Goal: Task Accomplishment & Management: Use online tool/utility

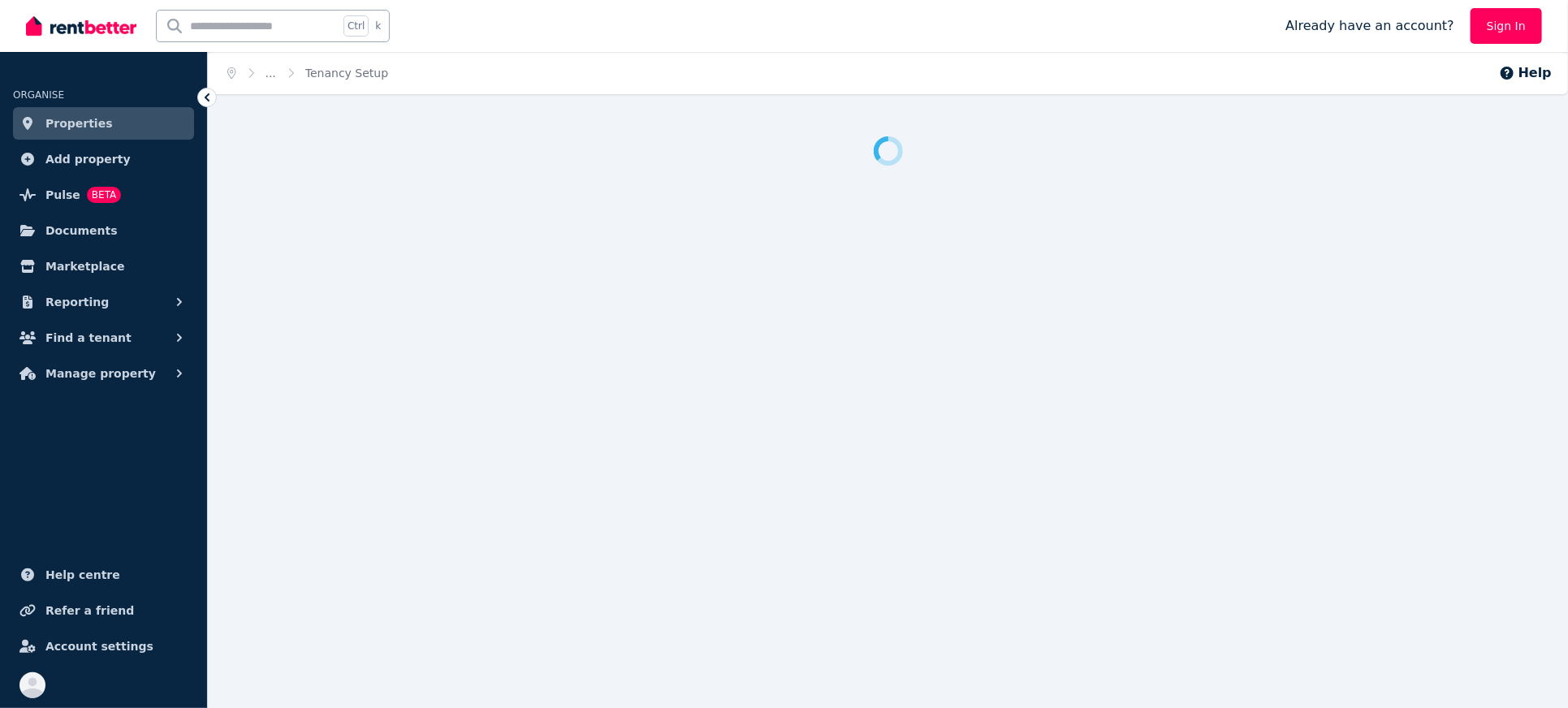
drag, startPoint x: 0, startPoint y: 0, endPoint x: 72, endPoint y: 122, distance: 141.7
click at [72, 122] on span "Properties" at bounding box center [79, 123] width 67 height 20
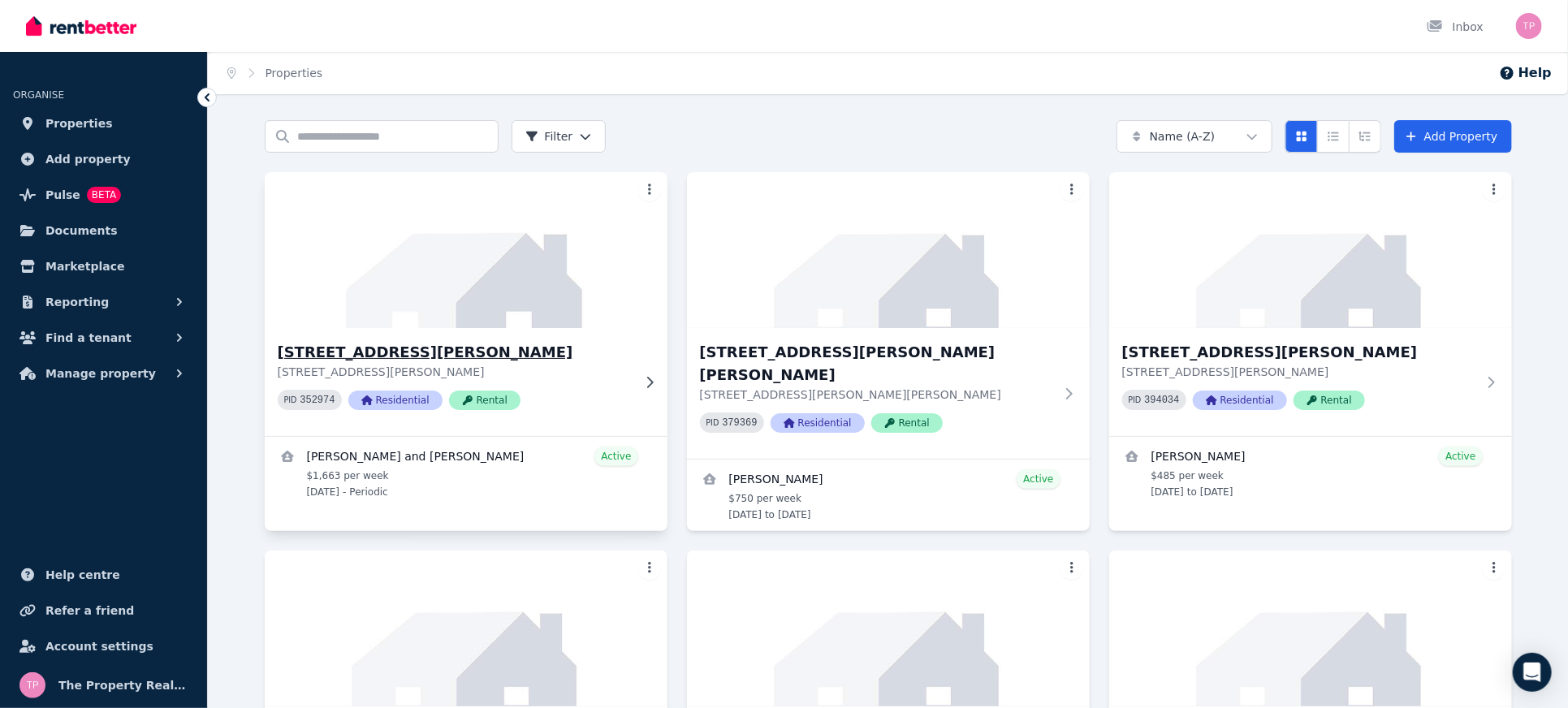
scroll to position [433, 0]
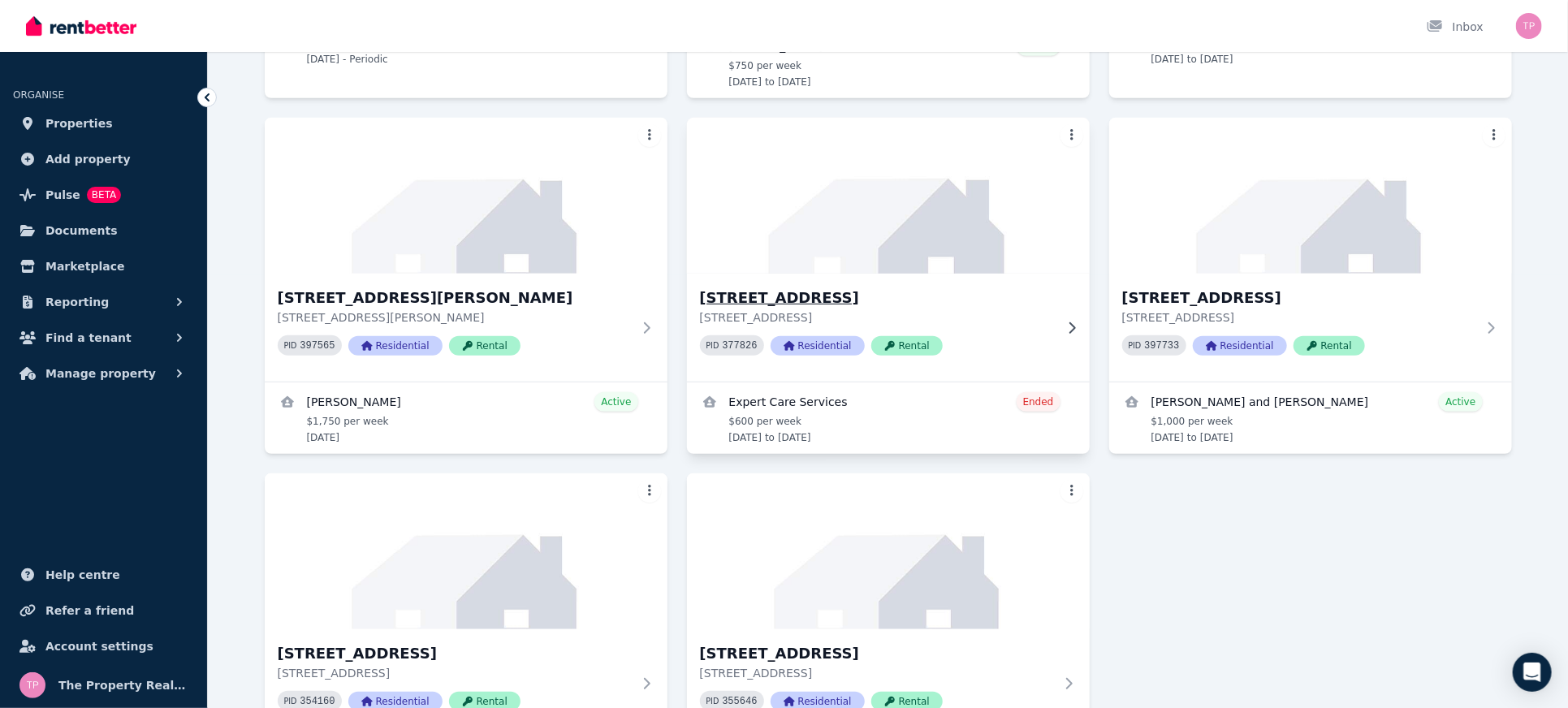
click at [774, 286] on h3 "[STREET_ADDRESS]" at bounding box center [877, 297] width 354 height 23
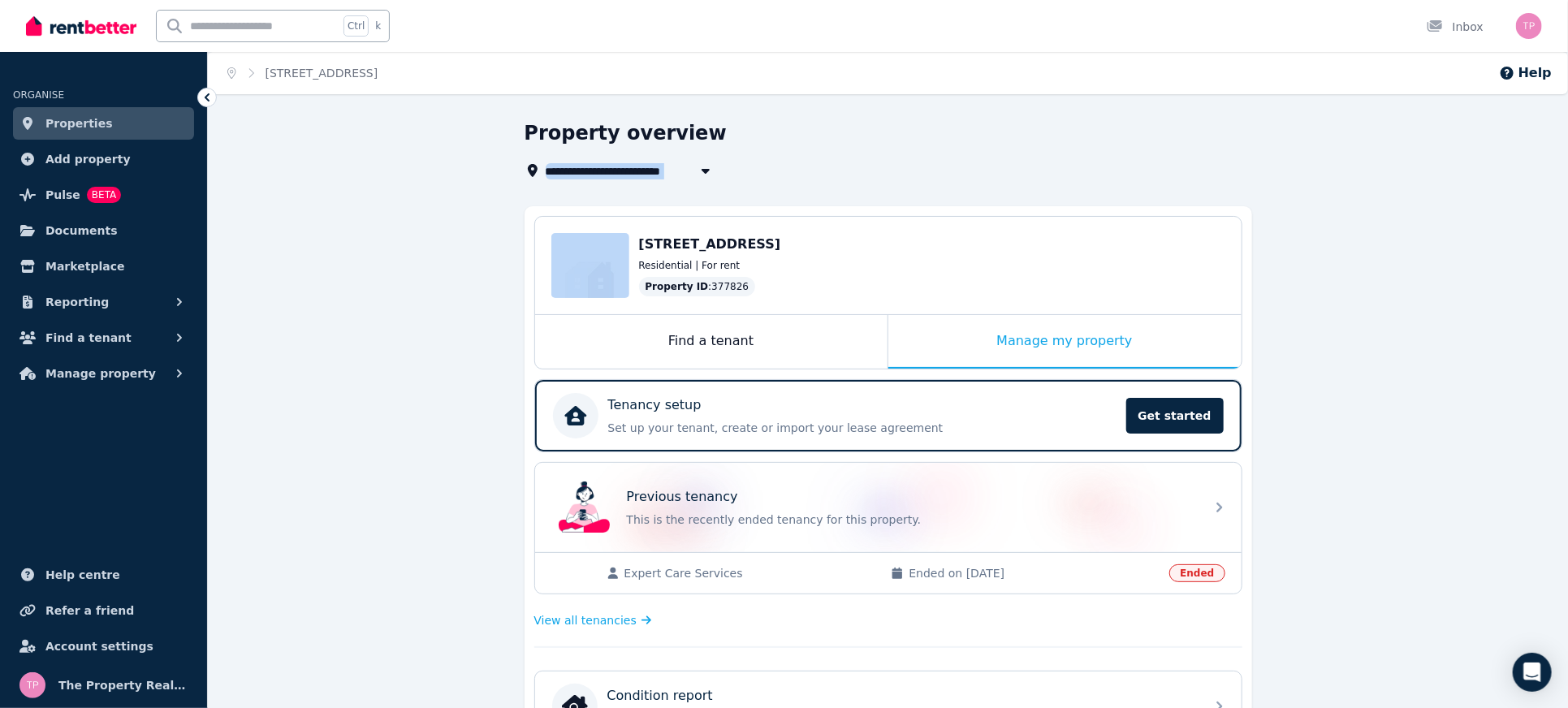
drag, startPoint x: 535, startPoint y: 172, endPoint x: 690, endPoint y: 175, distance: 155.0
click at [690, 175] on div "**********" at bounding box center [622, 171] width 196 height 20
click at [838, 159] on div "**********" at bounding box center [883, 150] width 718 height 60
drag, startPoint x: 885, startPoint y: 244, endPoint x: 631, endPoint y: 237, distance: 254.1
click at [631, 237] on div "Edit [STREET_ADDRESS] Residential | For rent Property ID : 377826" at bounding box center [889, 266] width 707 height 98
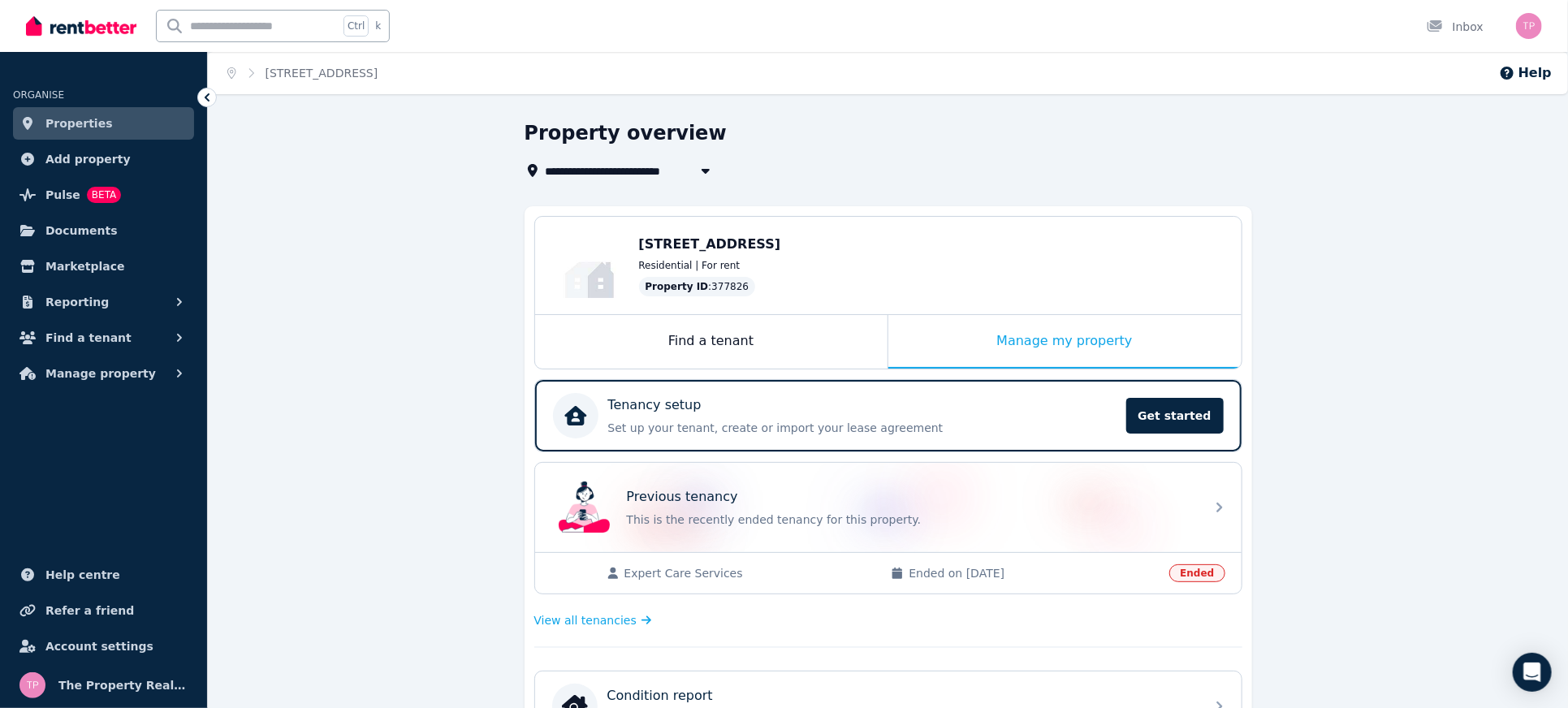
copy div "Edit [STREET_ADDRESS]"
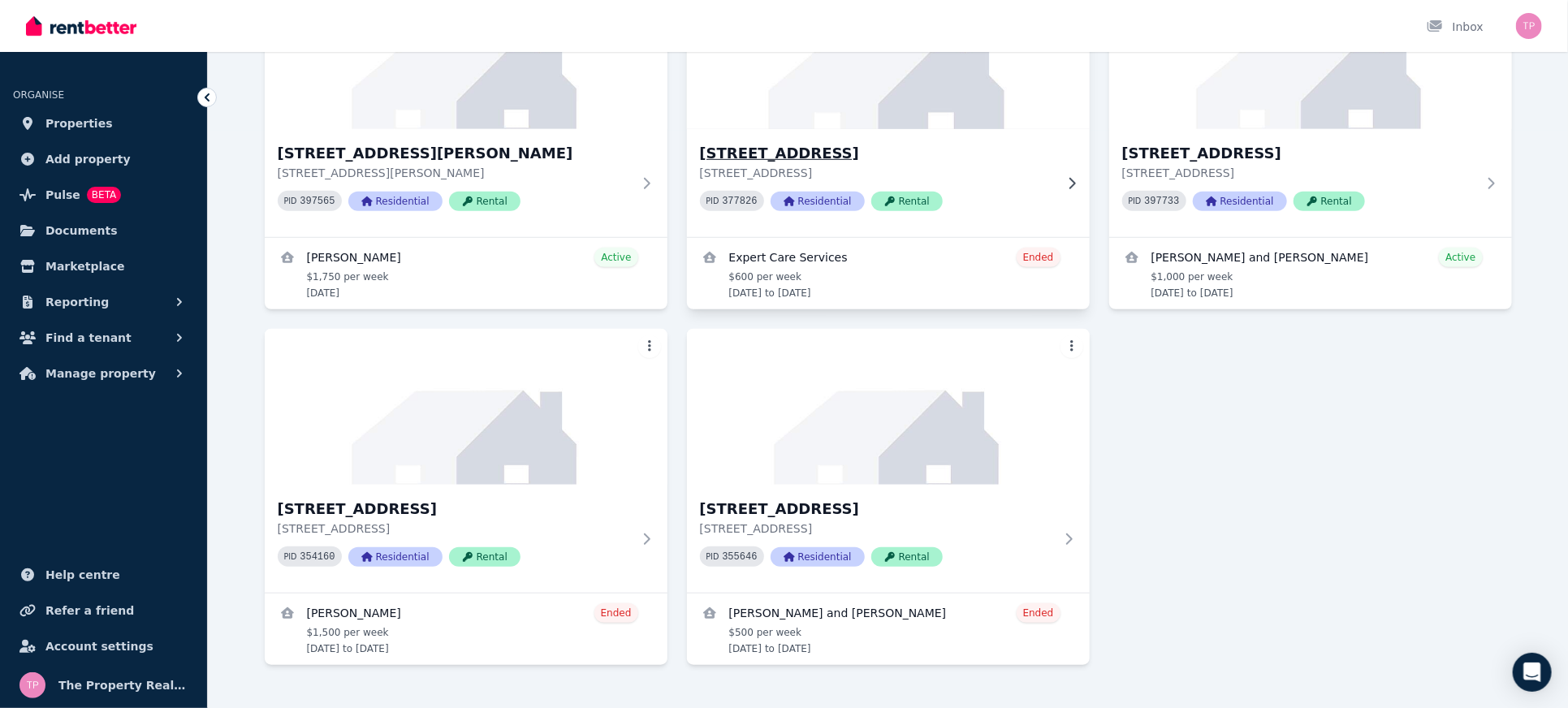
scroll to position [587, 0]
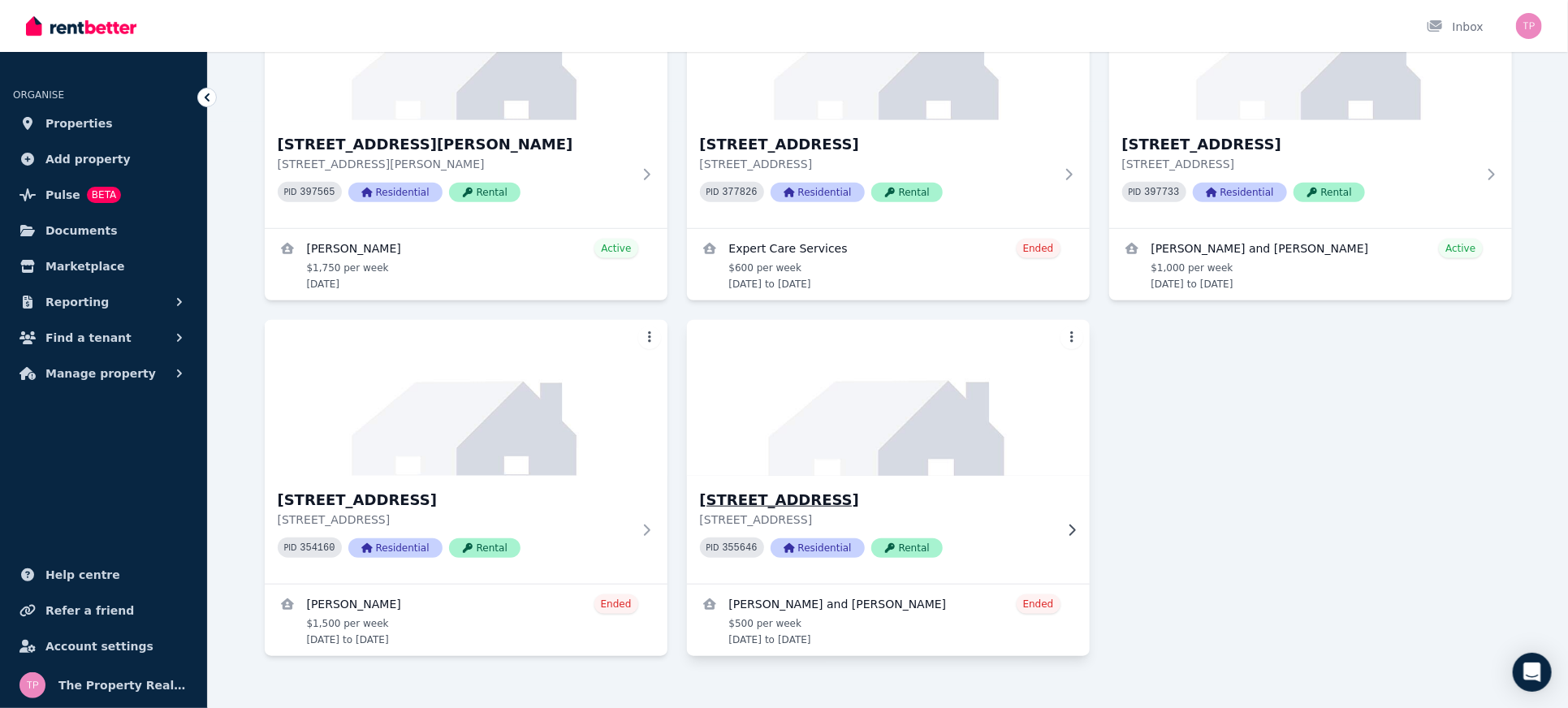
click at [792, 489] on h3 "[STREET_ADDRESS]" at bounding box center [877, 500] width 354 height 23
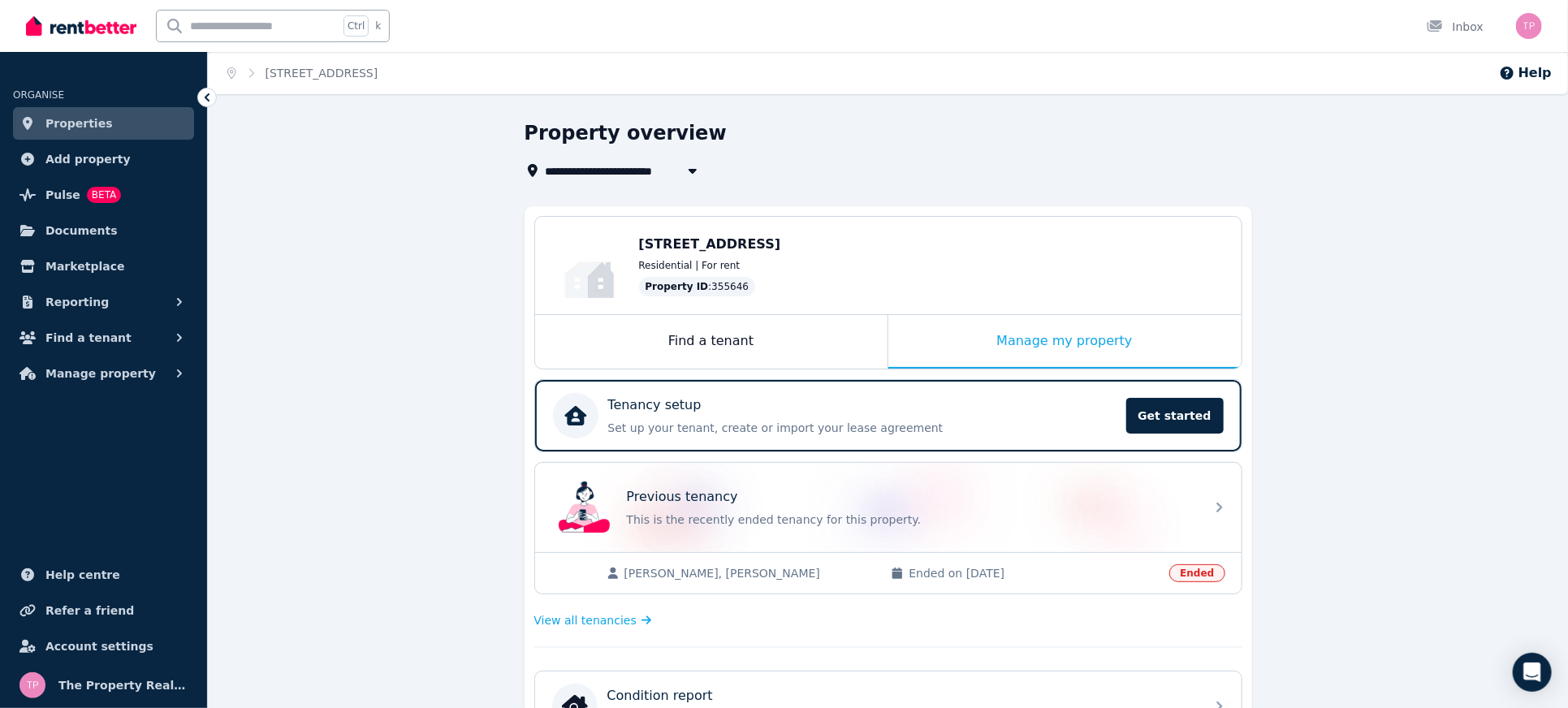
drag, startPoint x: 868, startPoint y: 243, endPoint x: 636, endPoint y: 240, distance: 232.0
click at [636, 240] on div "Edit [STREET_ADDRESS] Residential | For rent Property ID : 355646" at bounding box center [889, 266] width 707 height 98
copy span "[STREET_ADDRESS]"
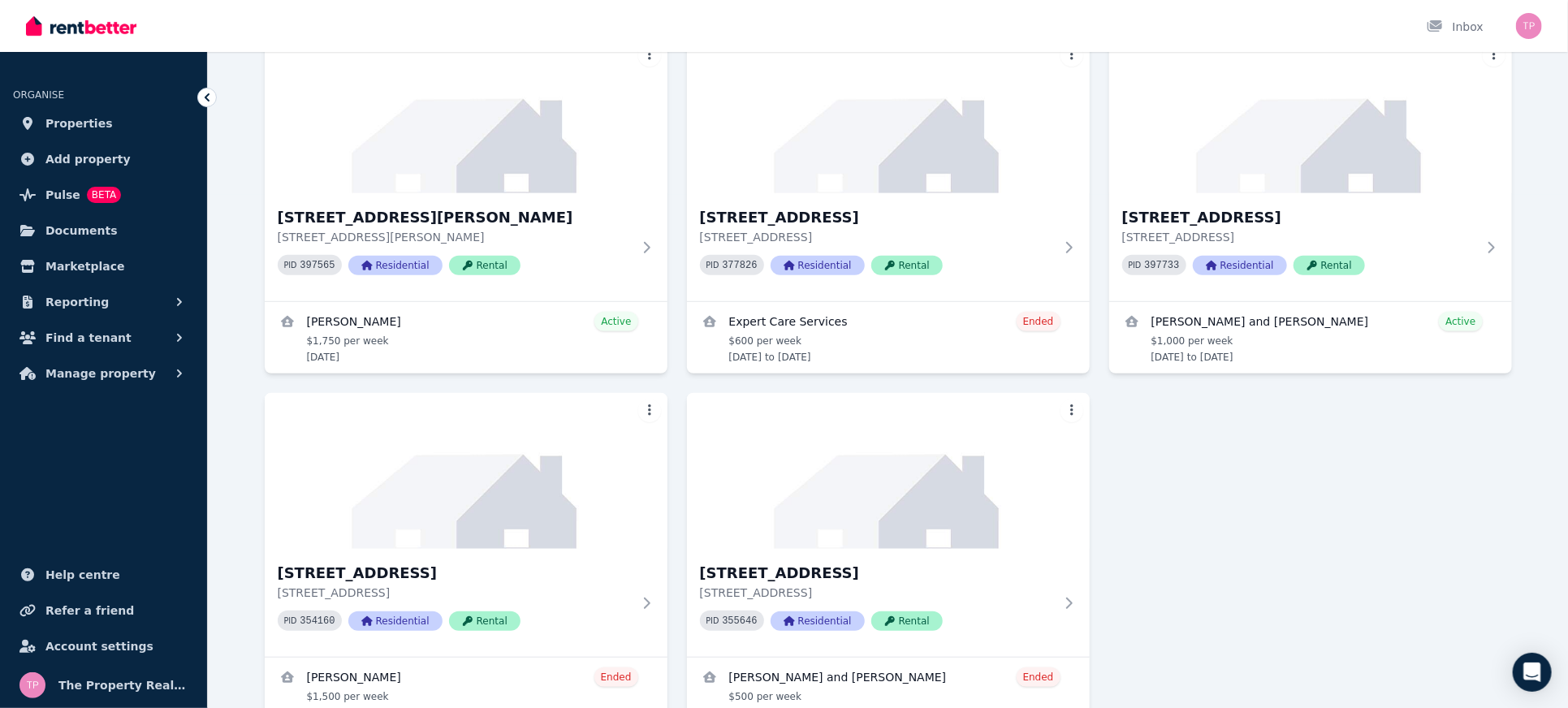
scroll to position [587, 0]
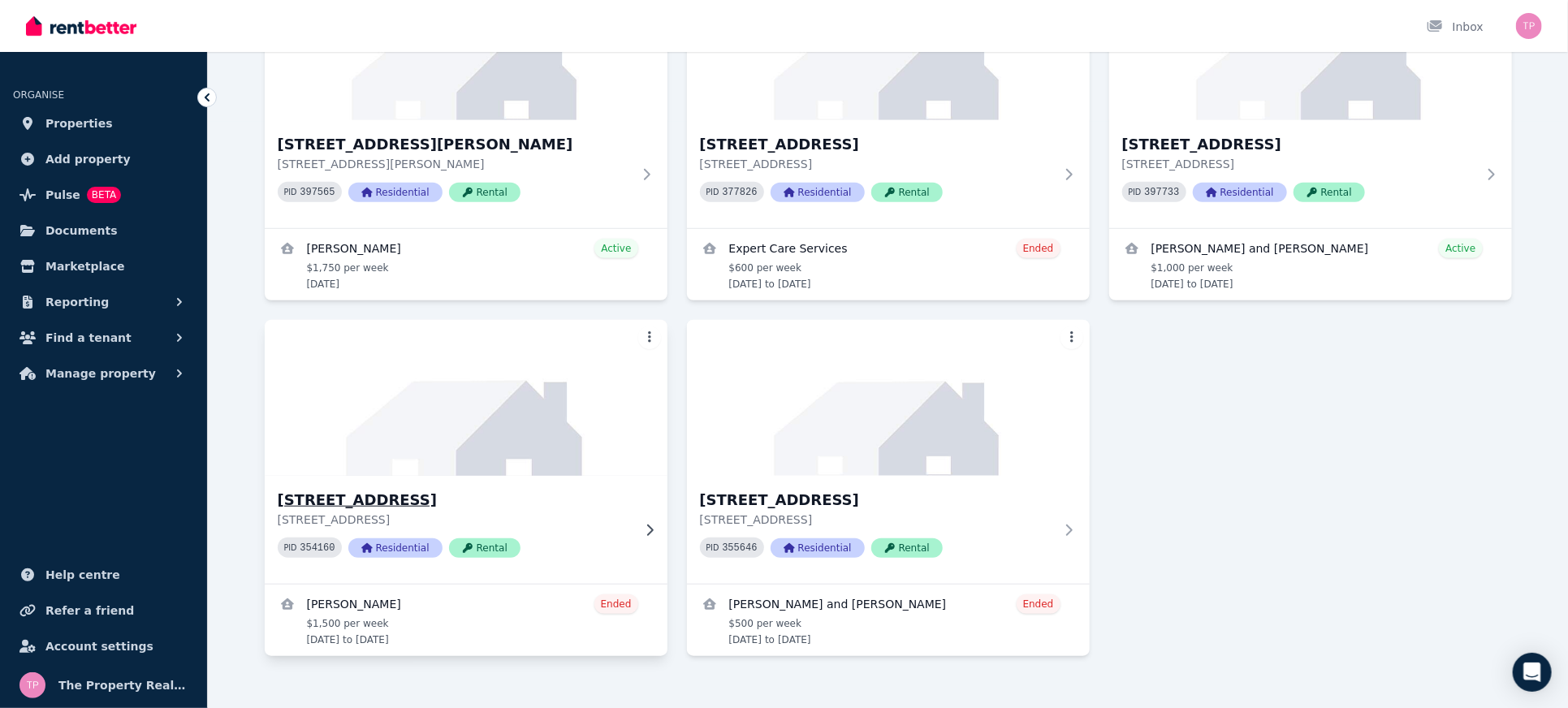
click at [390, 489] on h3 "[STREET_ADDRESS]" at bounding box center [454, 500] width 354 height 23
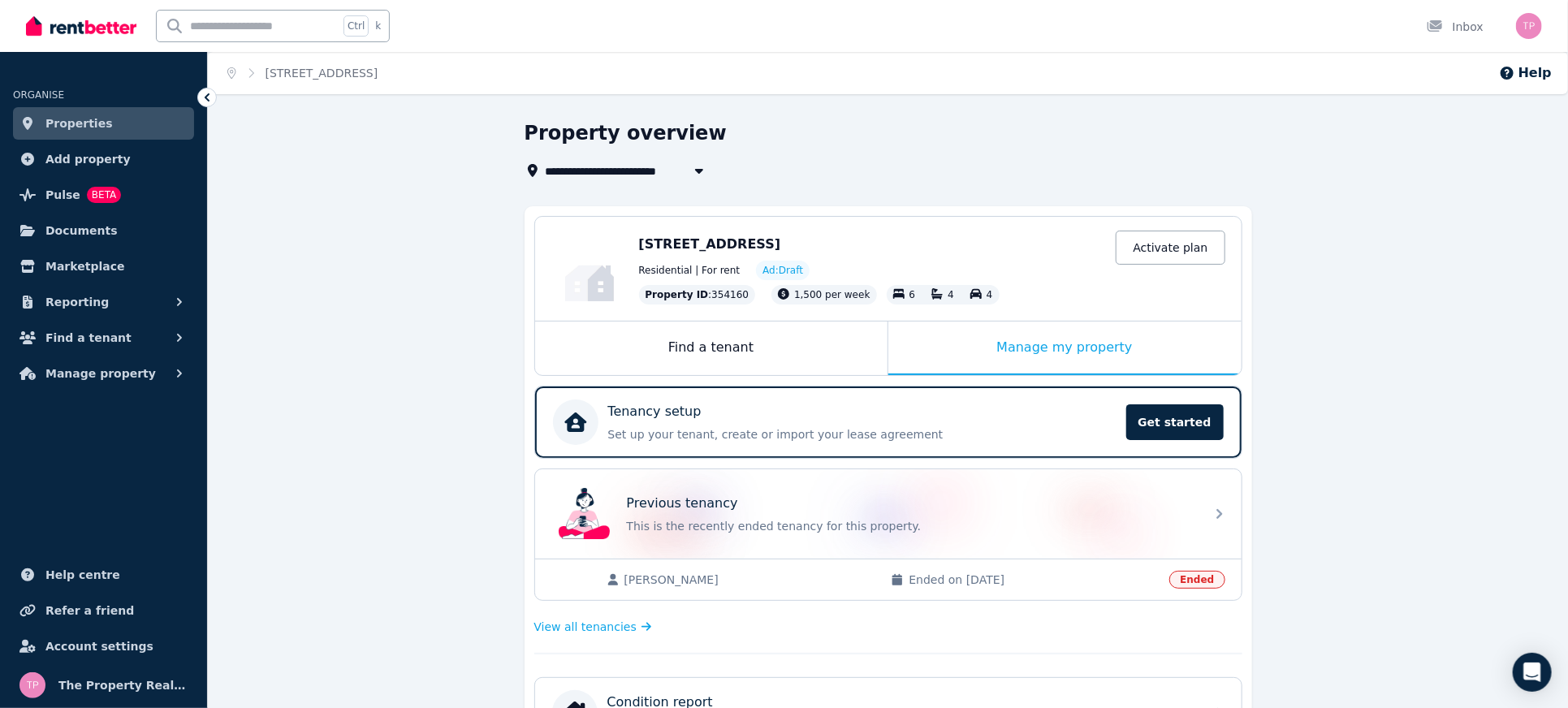
drag, startPoint x: 874, startPoint y: 244, endPoint x: 631, endPoint y: 240, distance: 243.0
click at [631, 240] on div "Edit [STREET_ADDRESS] Activate plan Residential | For rent Ad: Draft Property I…" at bounding box center [889, 269] width 707 height 104
copy div "Edit [STREET_ADDRESS]"
click at [122, 382] on span "Manage property" at bounding box center [101, 373] width 111 height 20
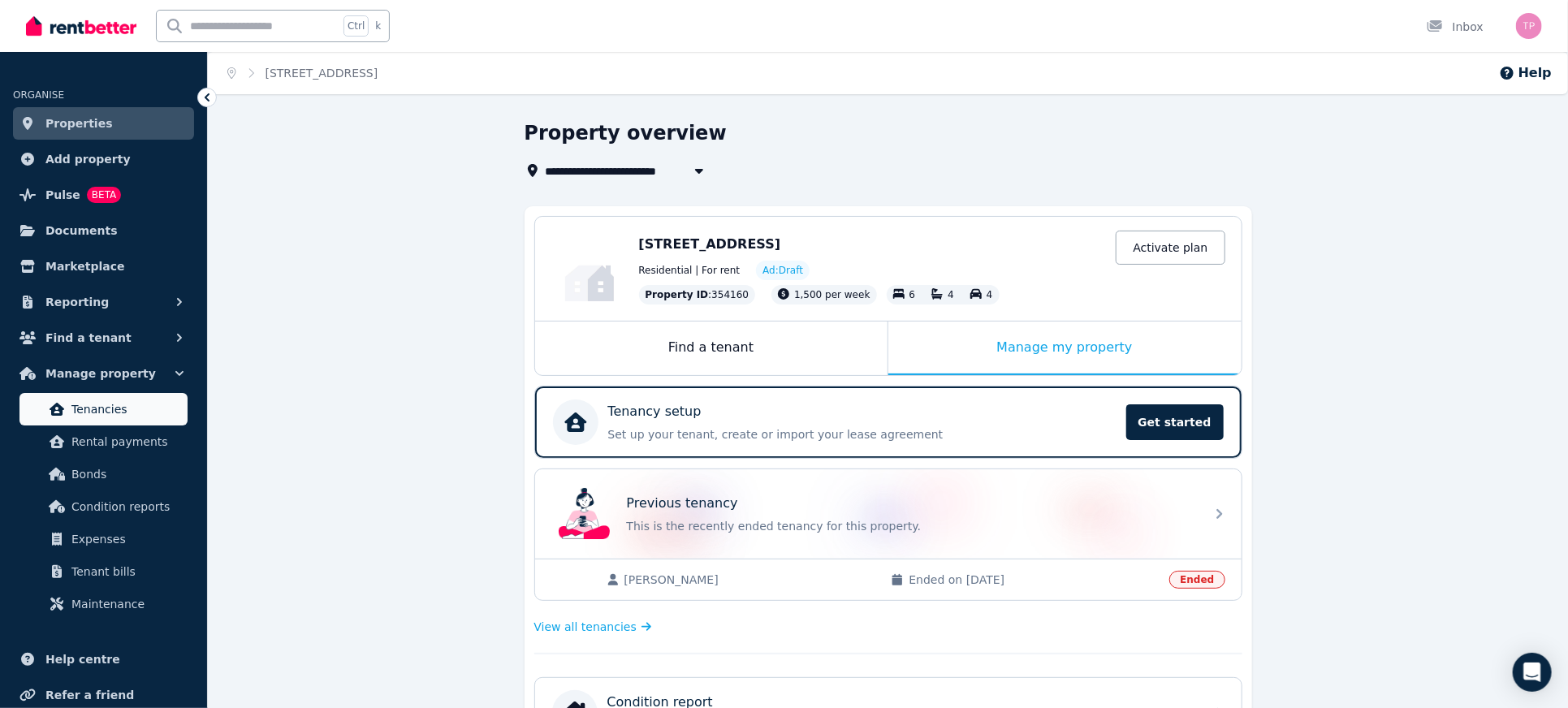
click at [104, 405] on span "Tenancies" at bounding box center [125, 410] width 110 height 20
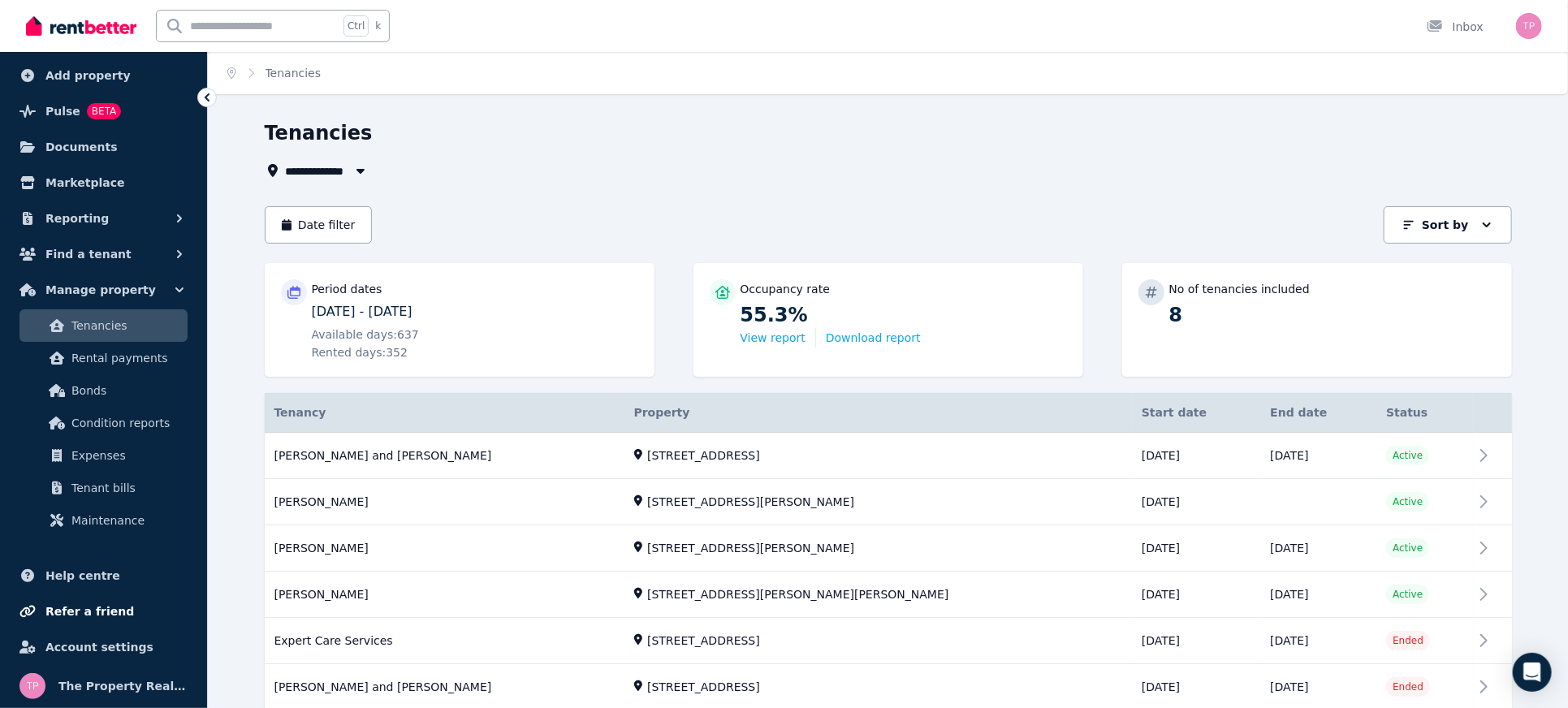
scroll to position [150, 0]
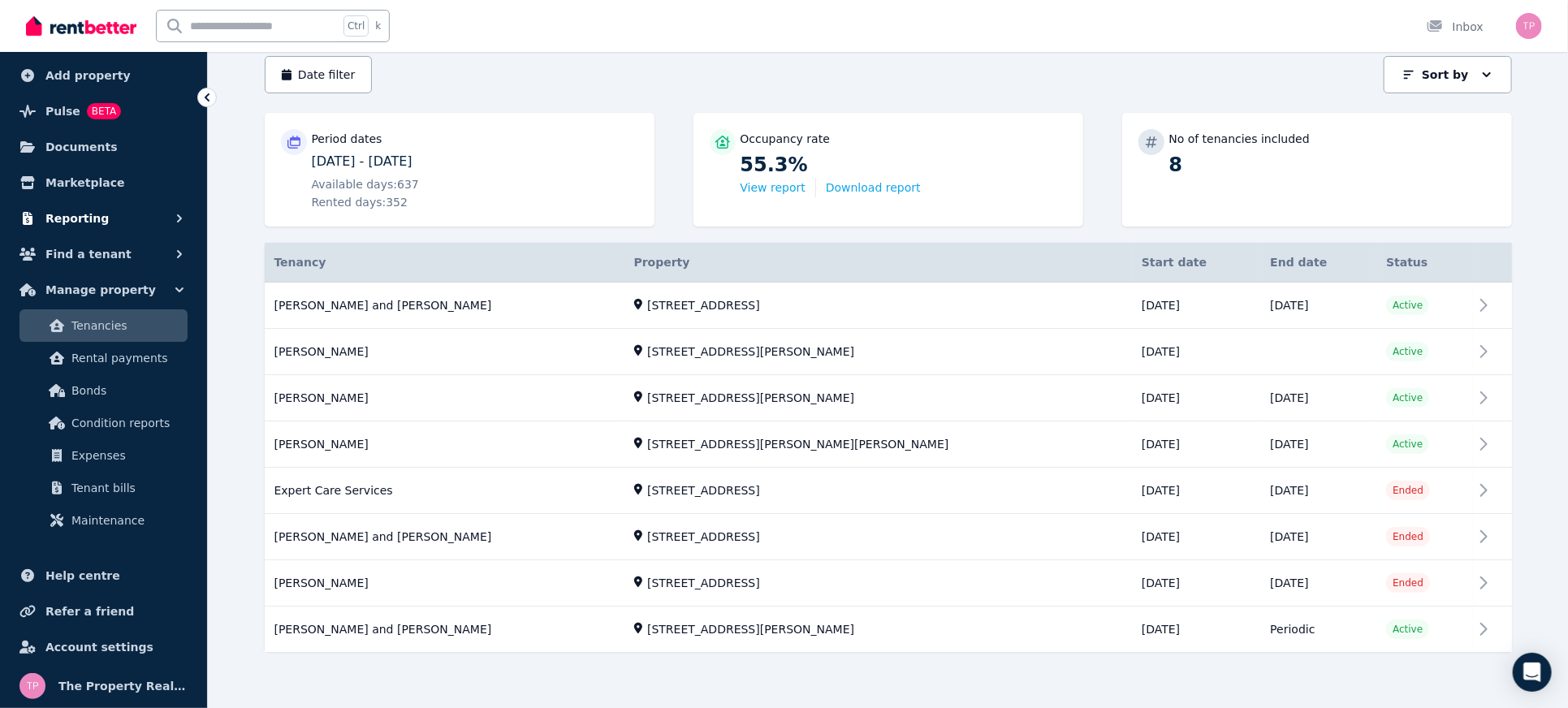
click at [39, 205] on button "Reporting" at bounding box center [103, 218] width 181 height 33
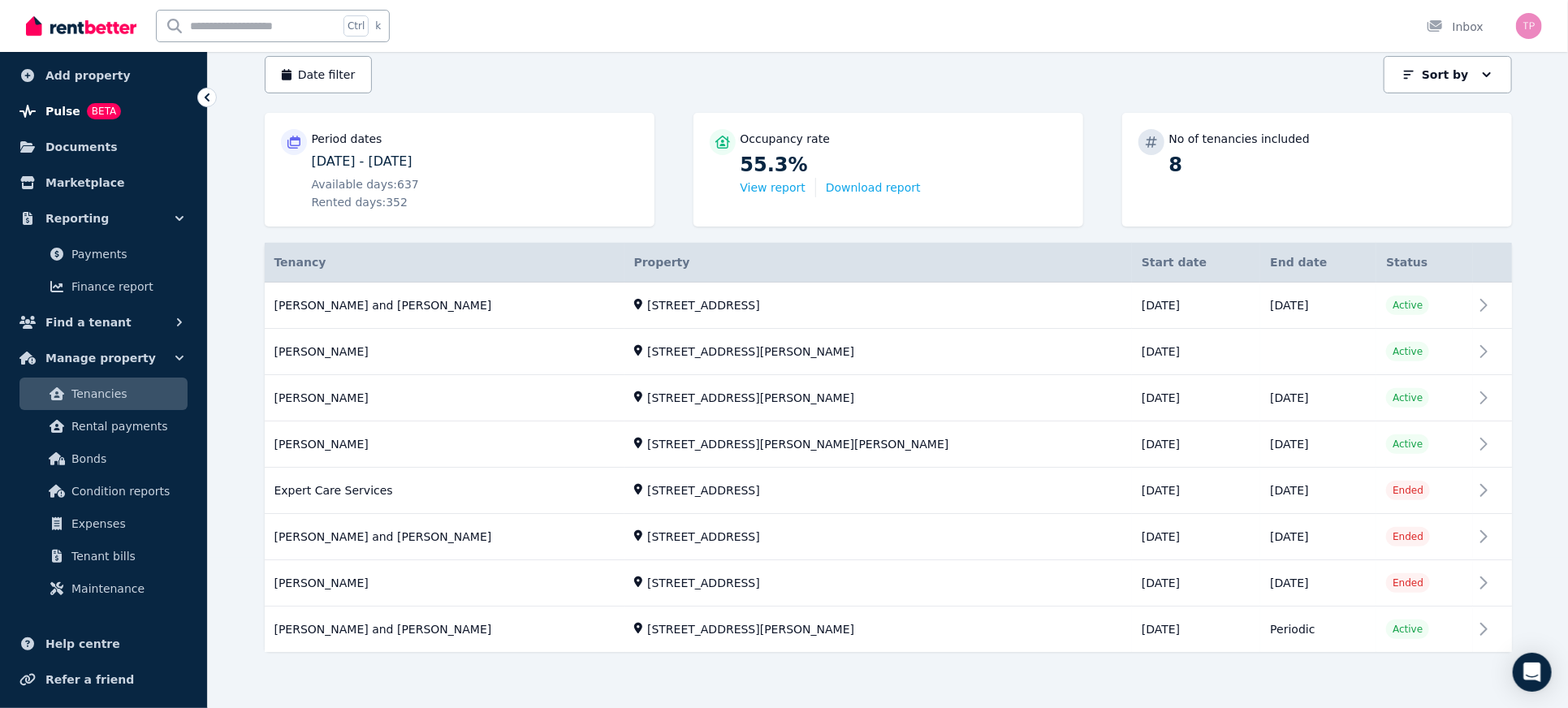
scroll to position [0, 0]
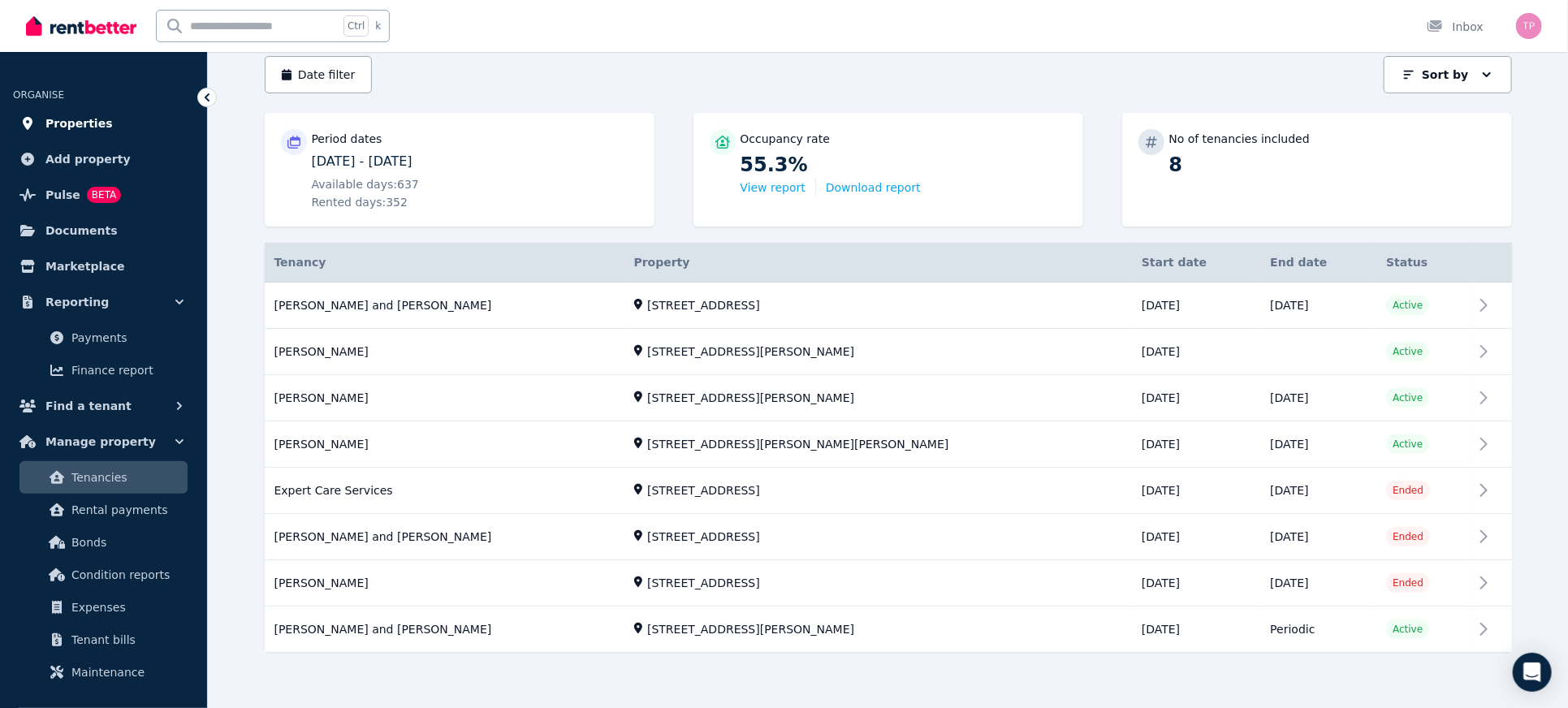
click at [80, 123] on span "Properties" at bounding box center [79, 123] width 67 height 20
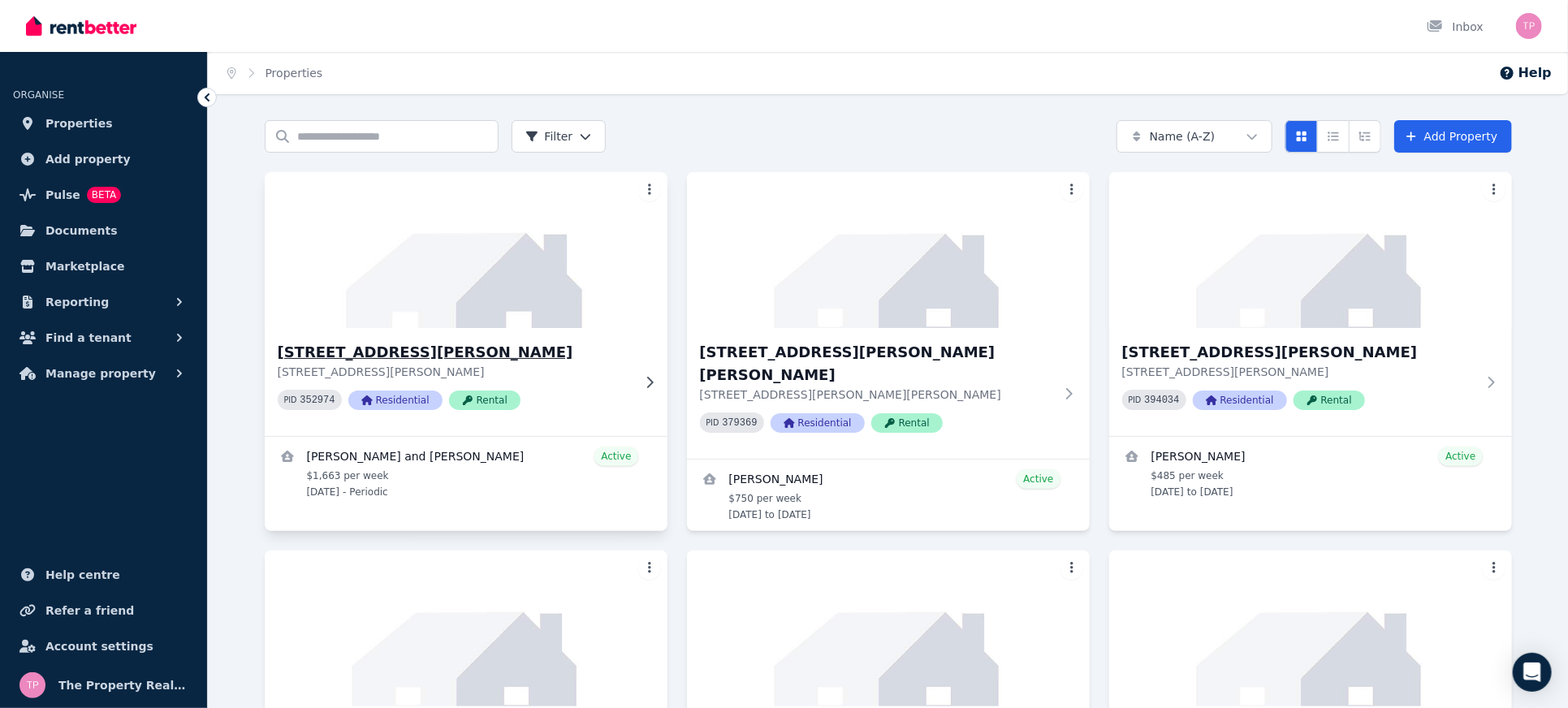
click at [352, 351] on h3 "[STREET_ADDRESS][PERSON_NAME]" at bounding box center [454, 352] width 354 height 23
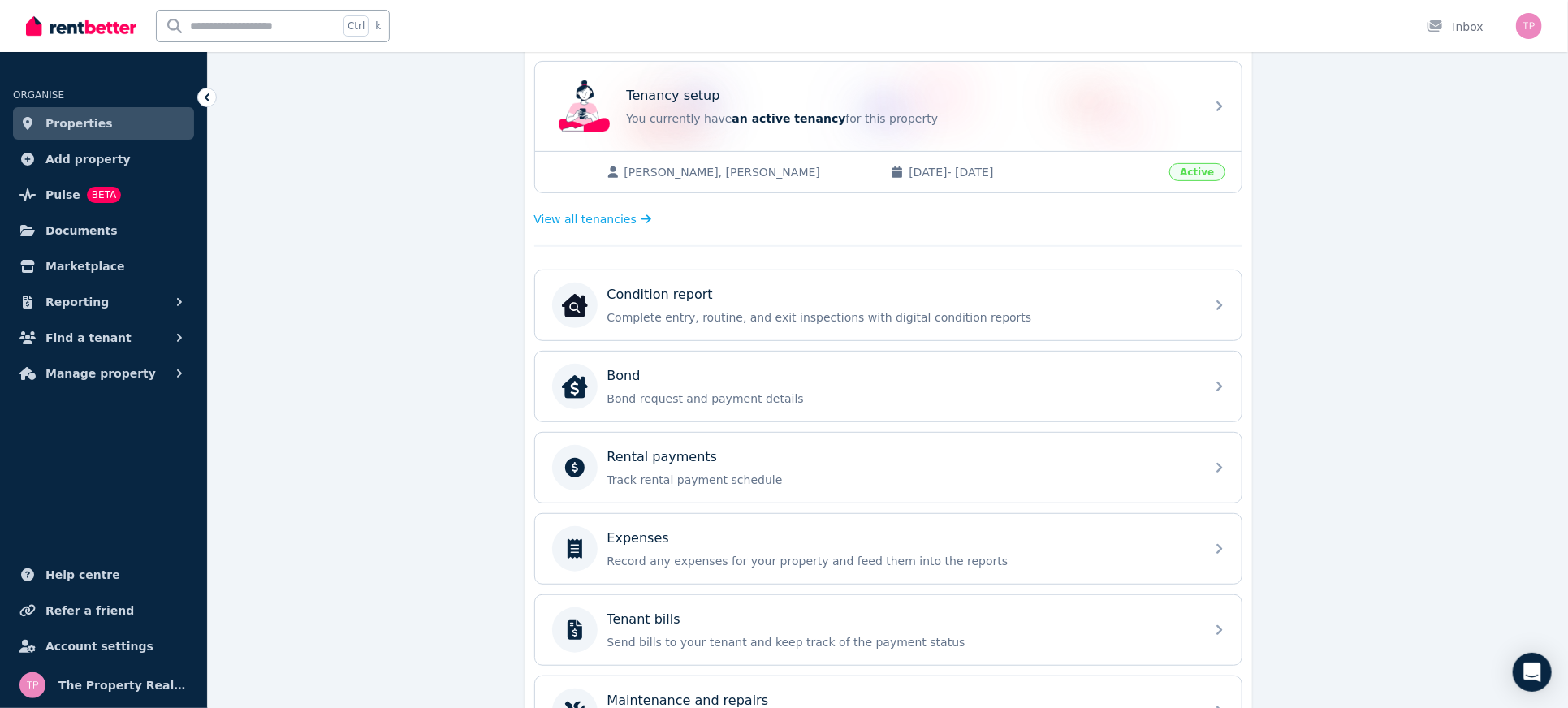
scroll to position [433, 0]
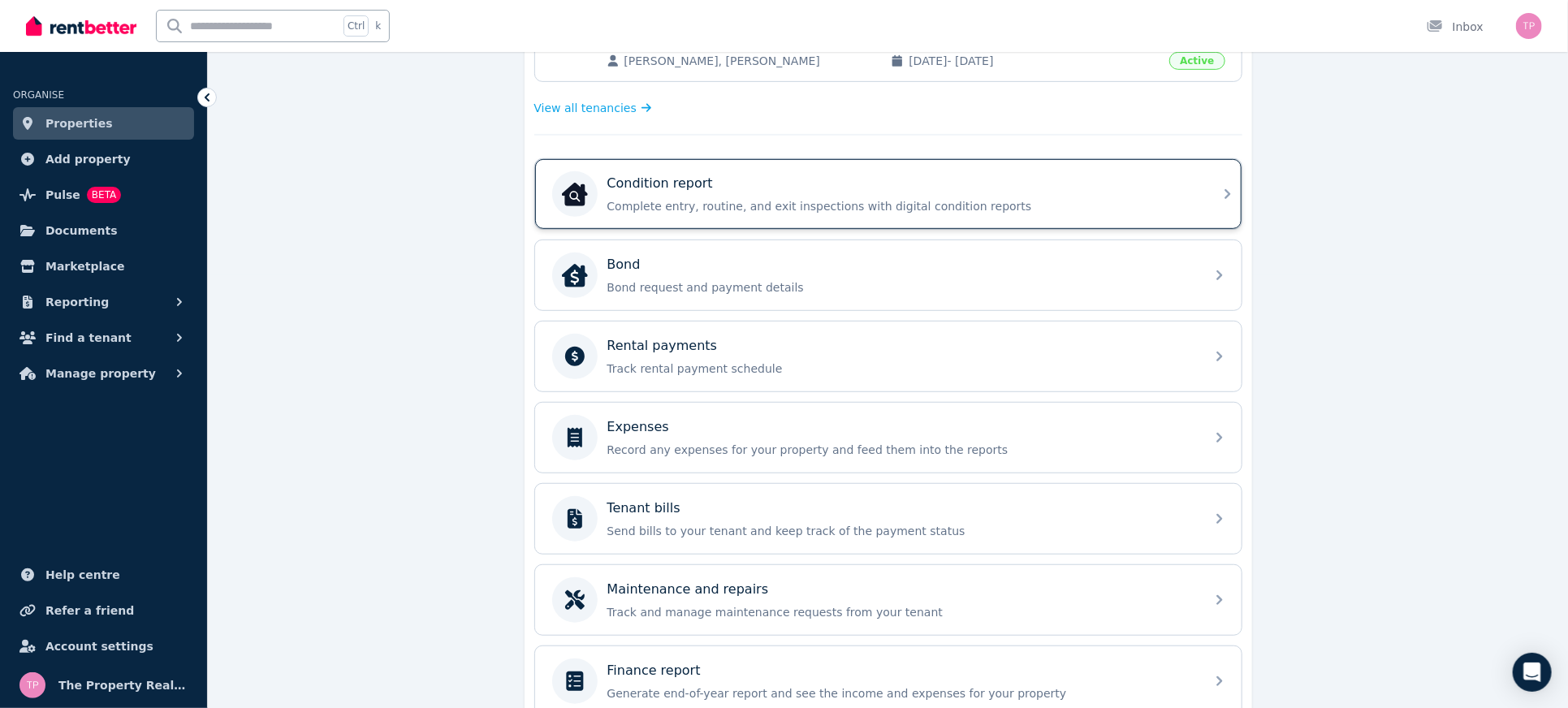
click at [928, 198] on p "Complete entry, routine, and exit inspections with digital condition reports" at bounding box center [902, 206] width 588 height 16
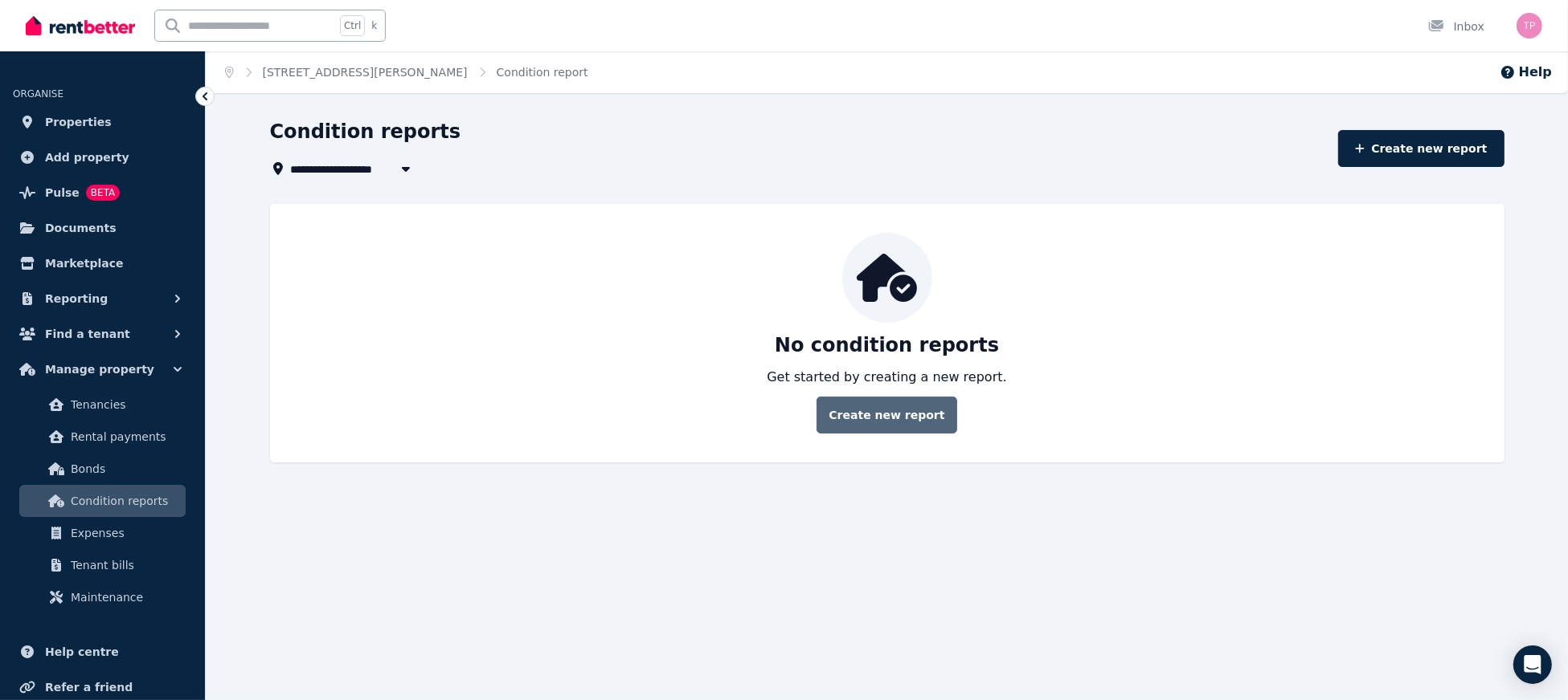
click at [869, 430] on link "Create new report" at bounding box center [886, 415] width 140 height 37
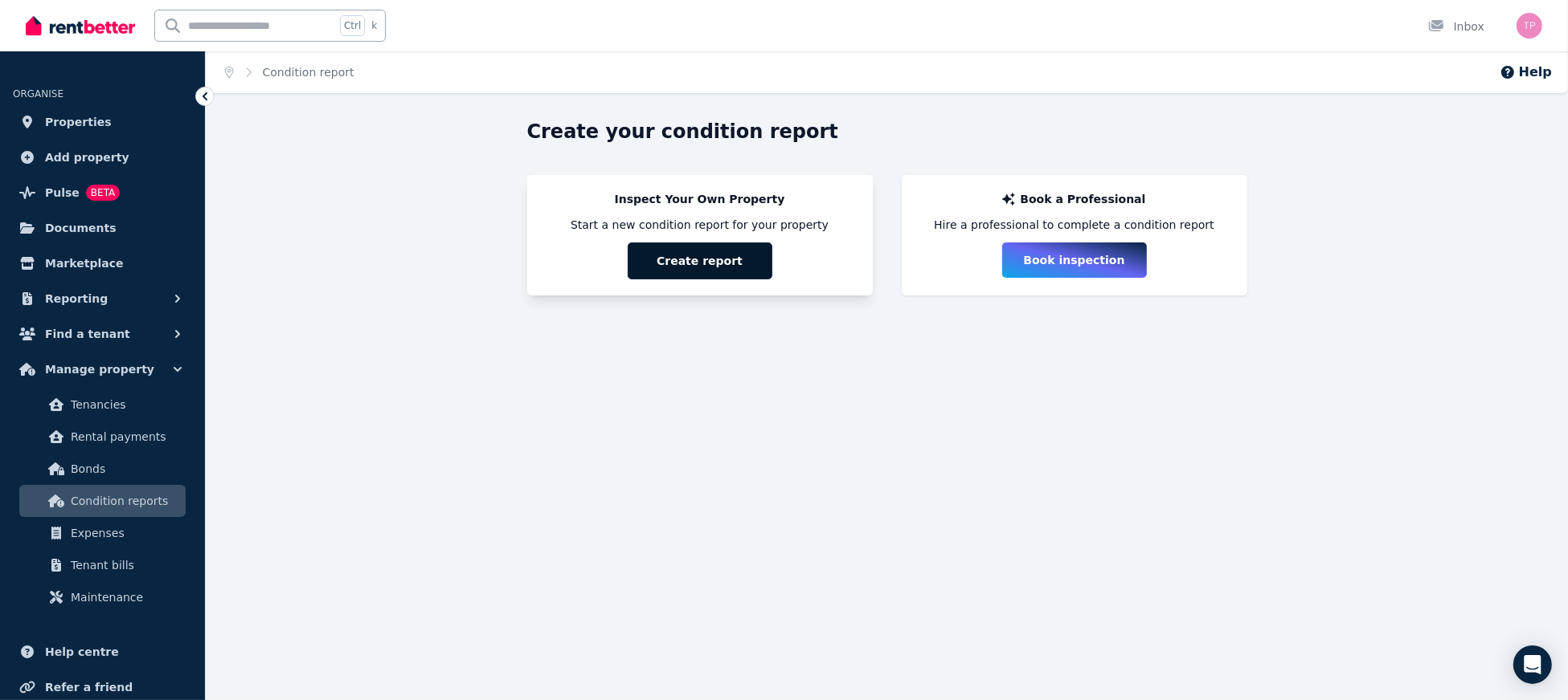
click at [728, 264] on button "Create report" at bounding box center [699, 261] width 145 height 37
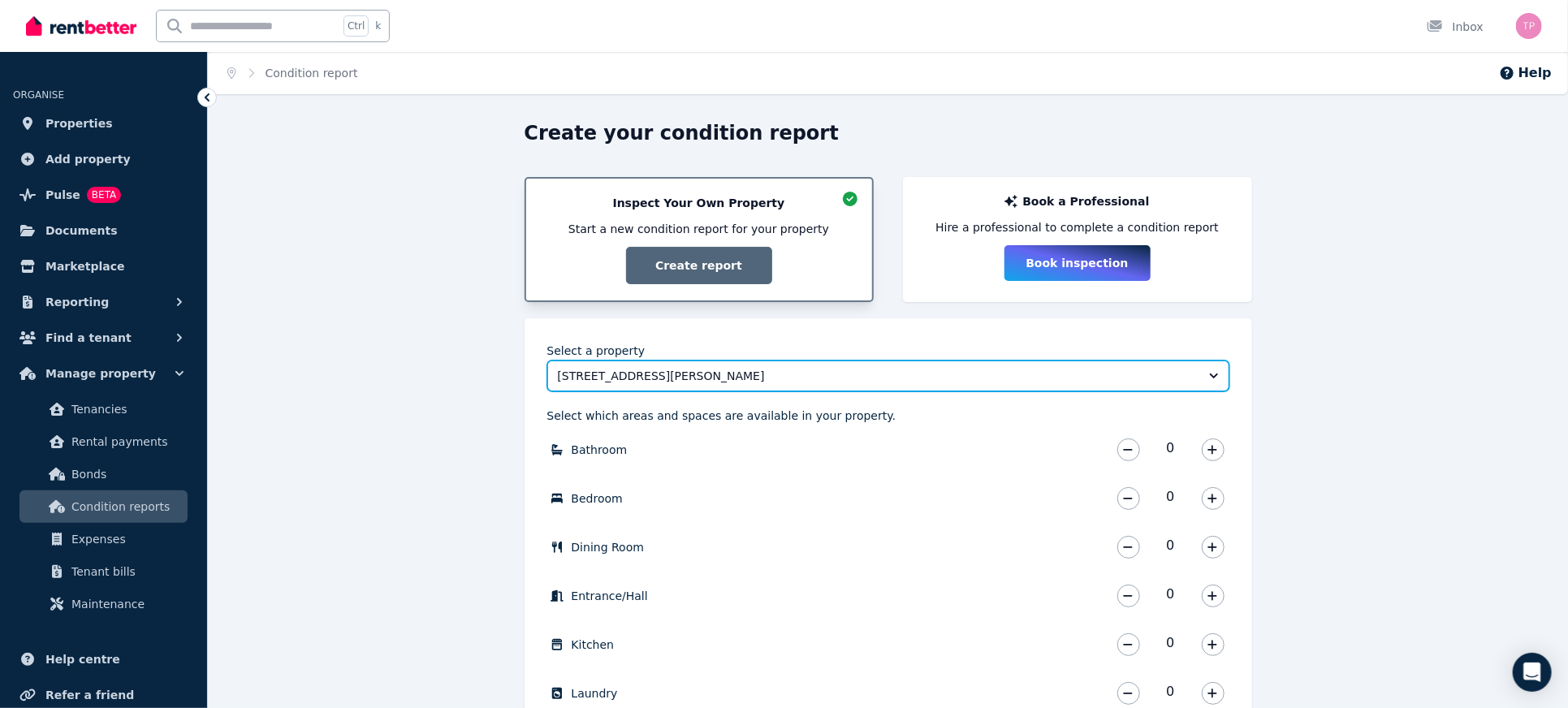
click at [902, 373] on span "[STREET_ADDRESS][PERSON_NAME]" at bounding box center [877, 376] width 639 height 16
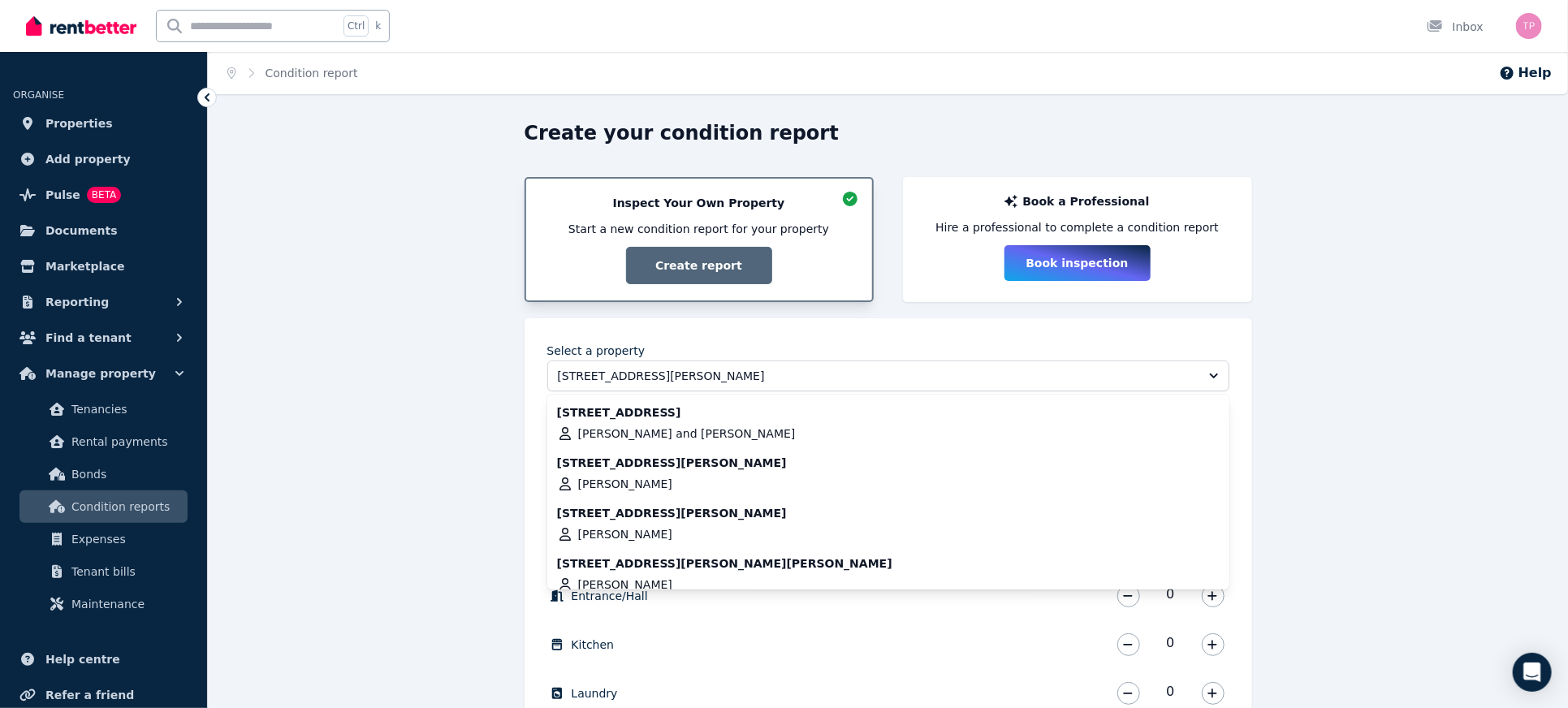
scroll to position [210, 0]
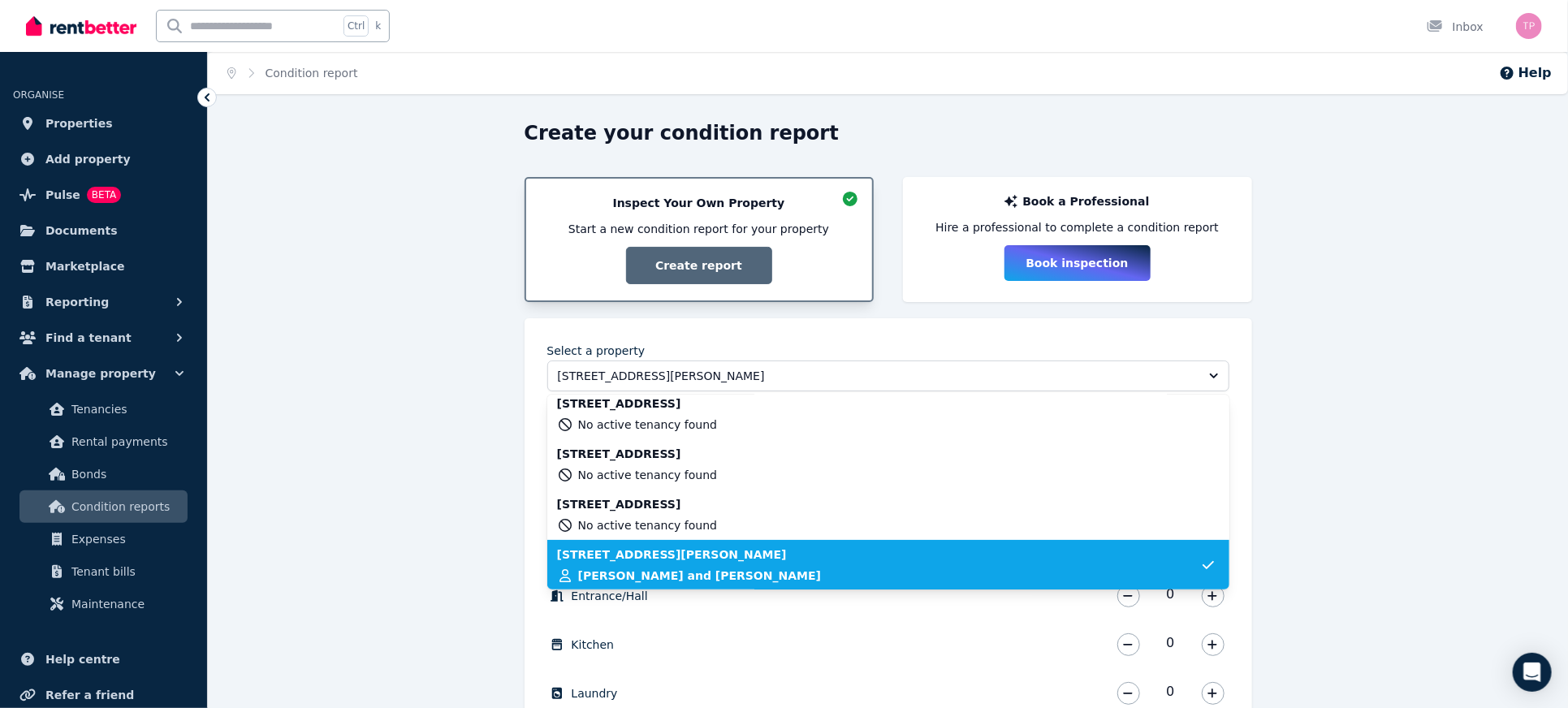
click at [376, 356] on div "Create your condition report Inspect Your Own Property Start a new condition re…" at bounding box center [889, 519] width 1361 height 798
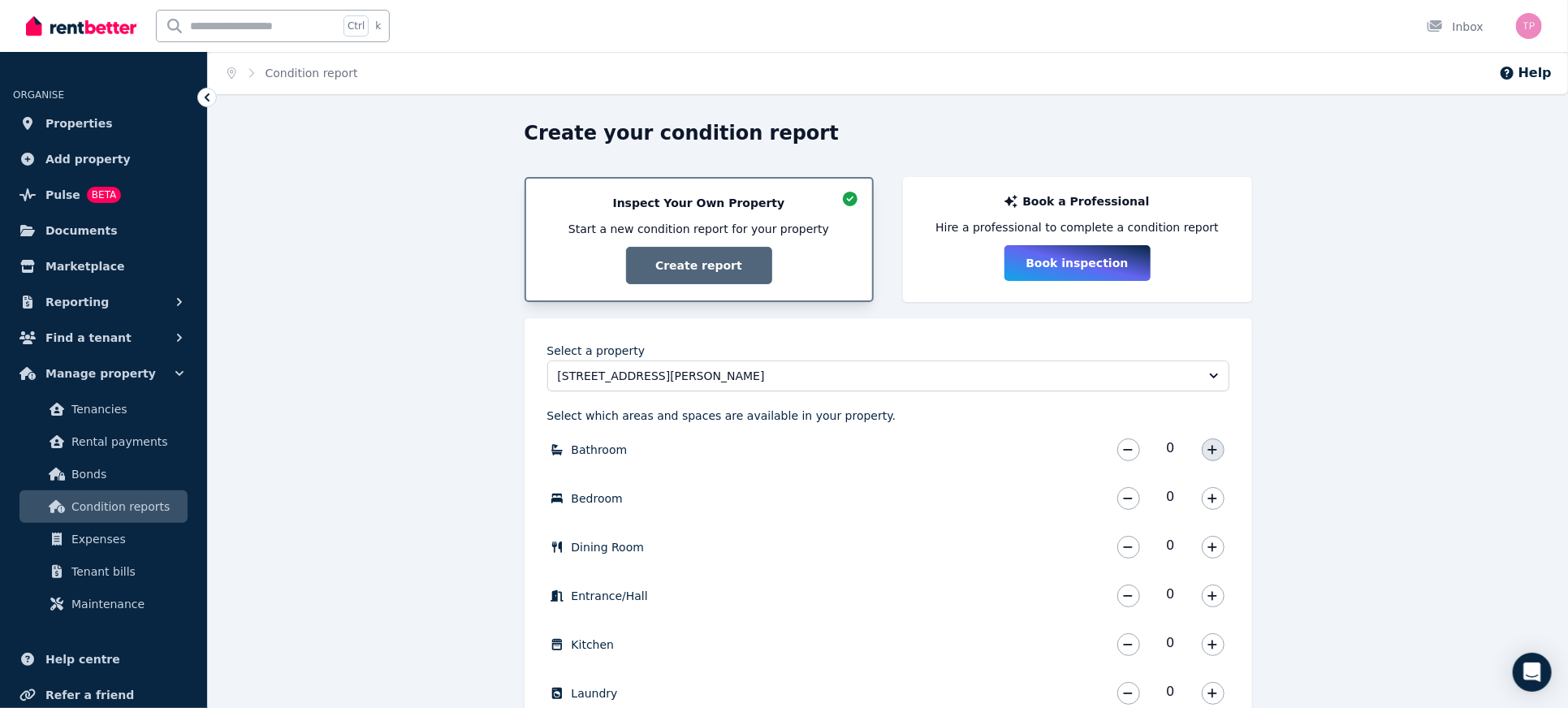
click at [1215, 445] on icon "button" at bounding box center [1213, 450] width 10 height 12
click at [1214, 497] on icon "button" at bounding box center [1213, 499] width 10 height 12
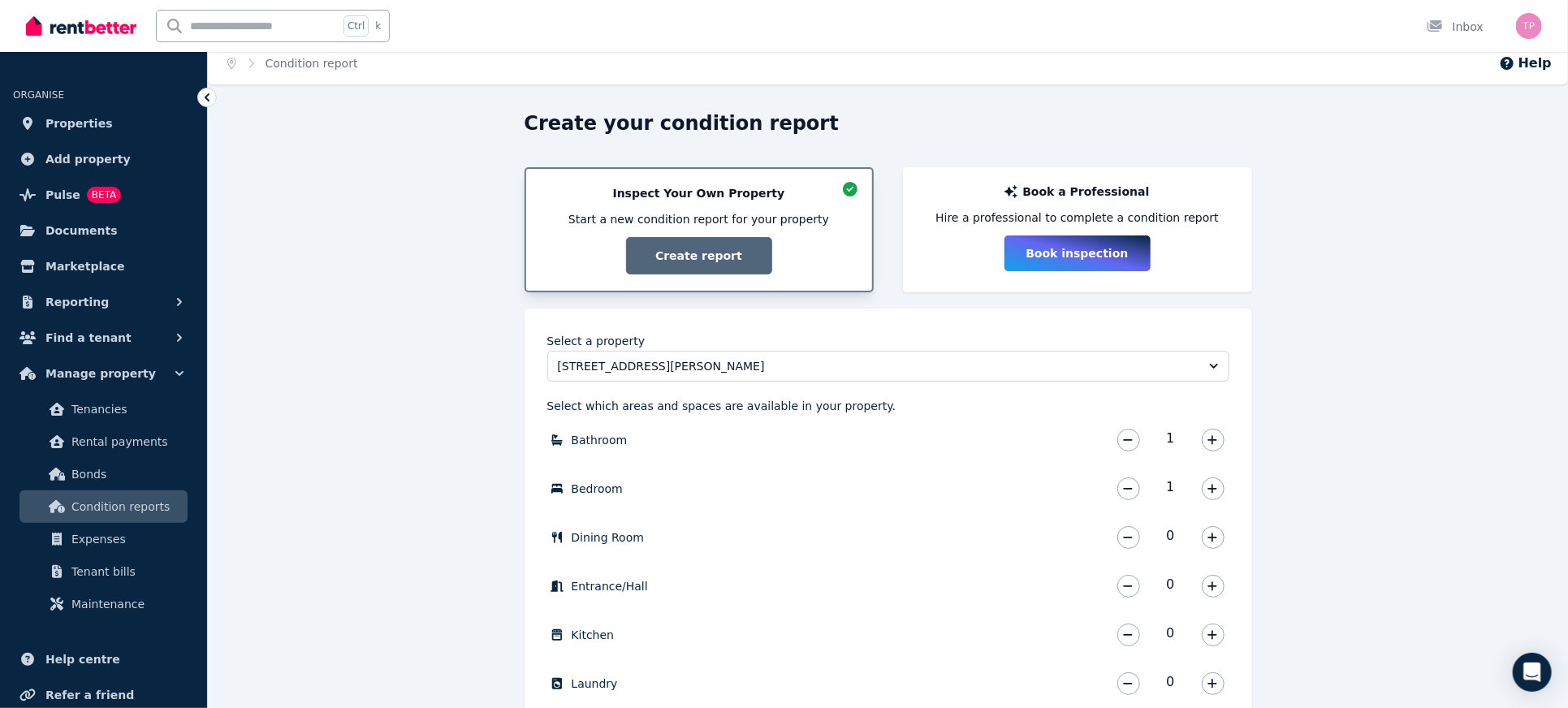
scroll to position [0, 0]
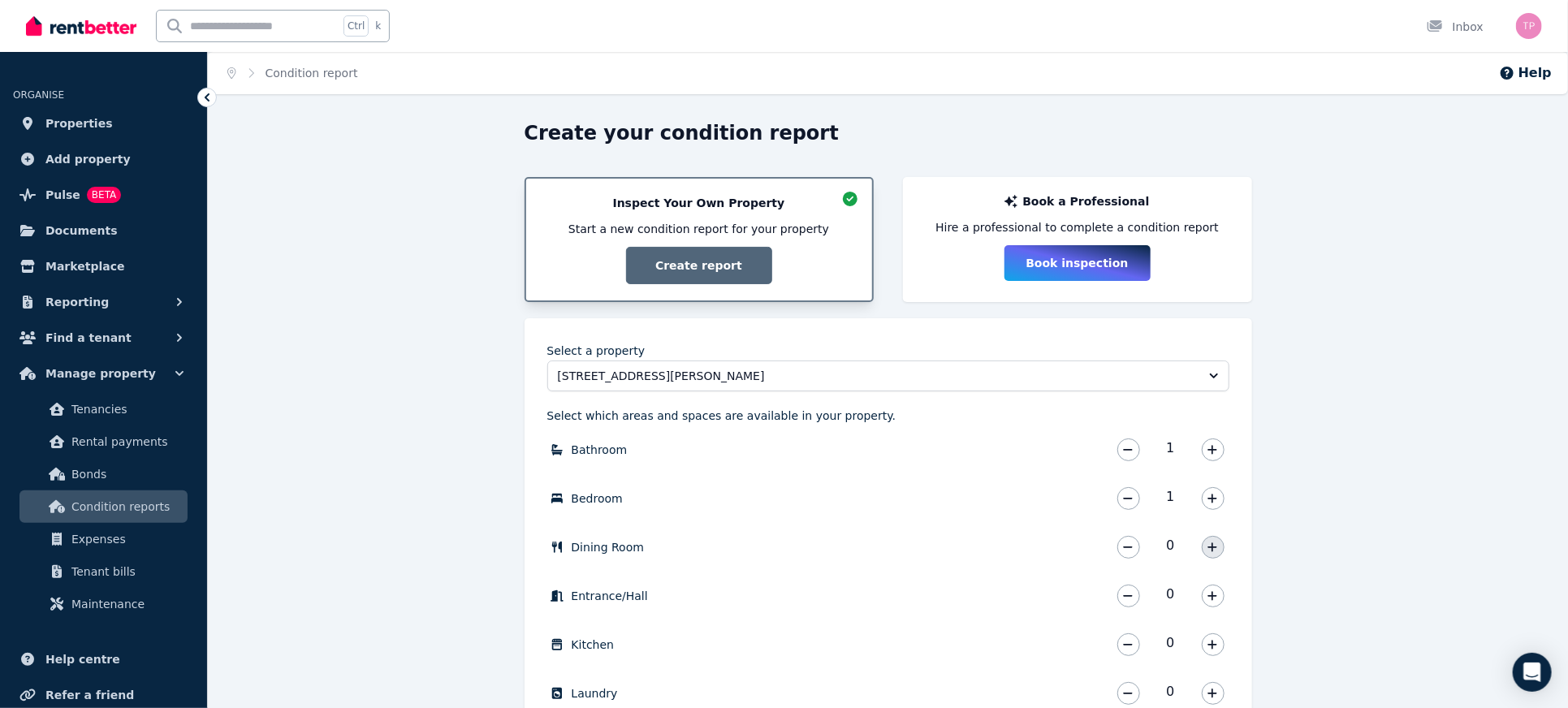
click at [1209, 536] on button "button" at bounding box center [1213, 547] width 23 height 23
click at [1214, 594] on icon "button" at bounding box center [1213, 595] width 9 height 9
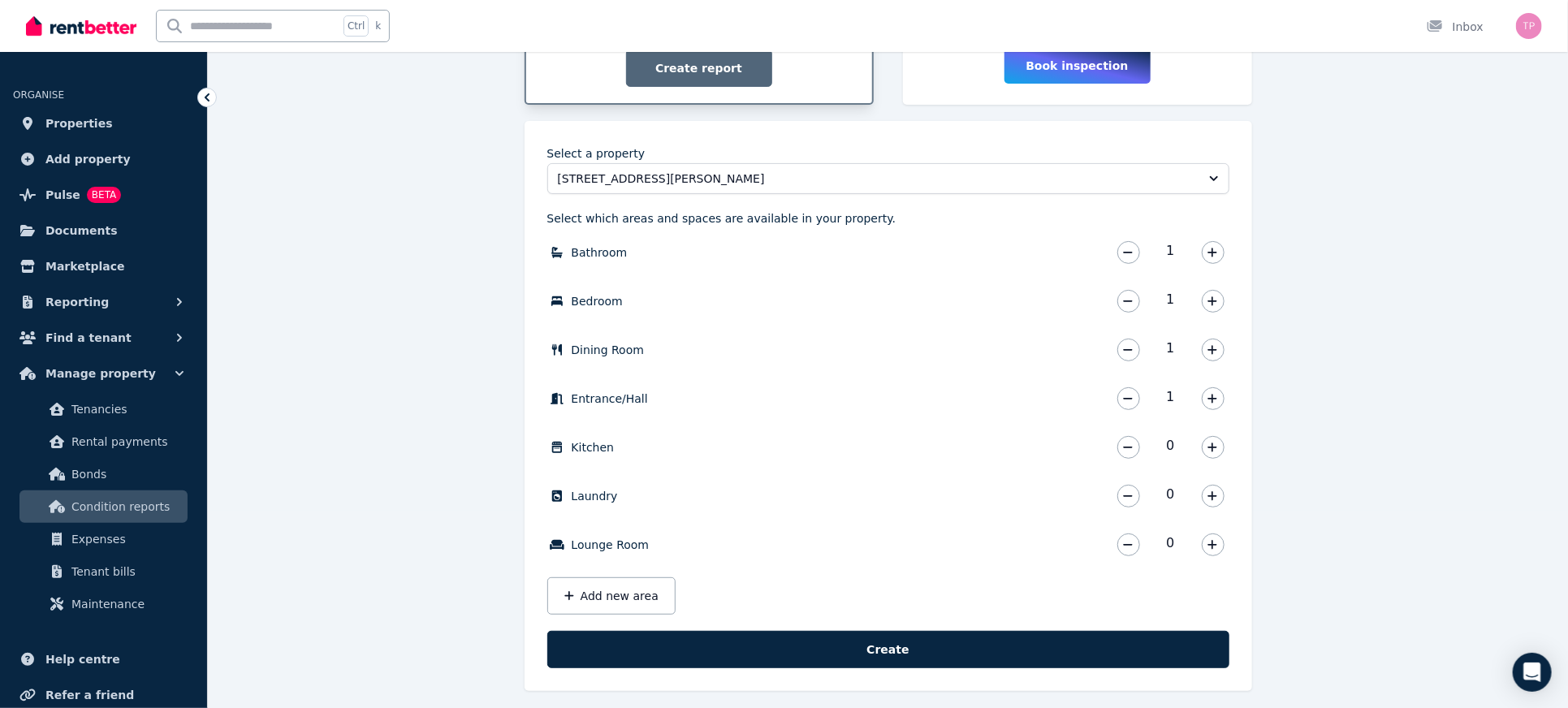
scroll to position [207, 0]
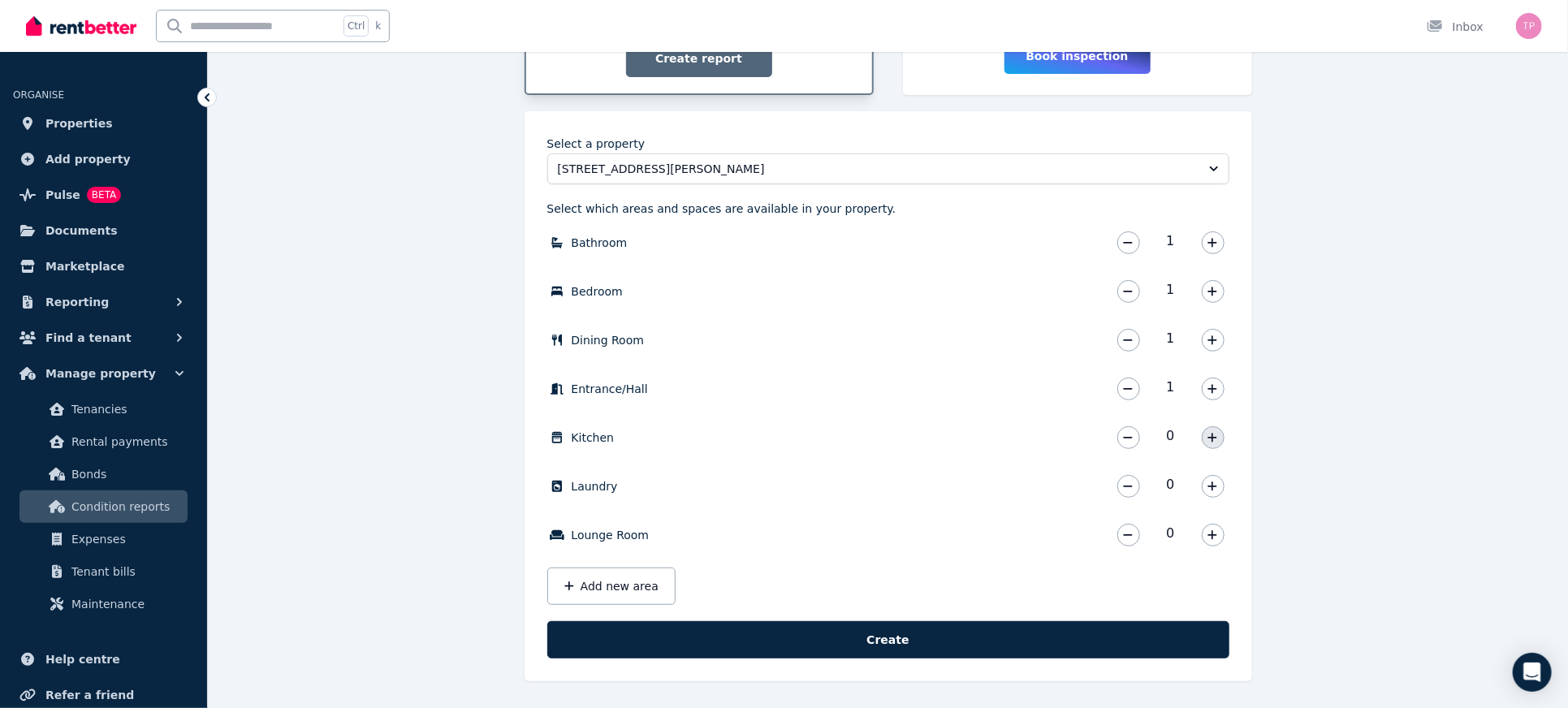
click at [1215, 437] on icon "button" at bounding box center [1213, 436] width 9 height 9
click at [1211, 532] on icon "button" at bounding box center [1213, 535] width 10 height 12
click at [606, 587] on button "Add new area" at bounding box center [611, 587] width 128 height 38
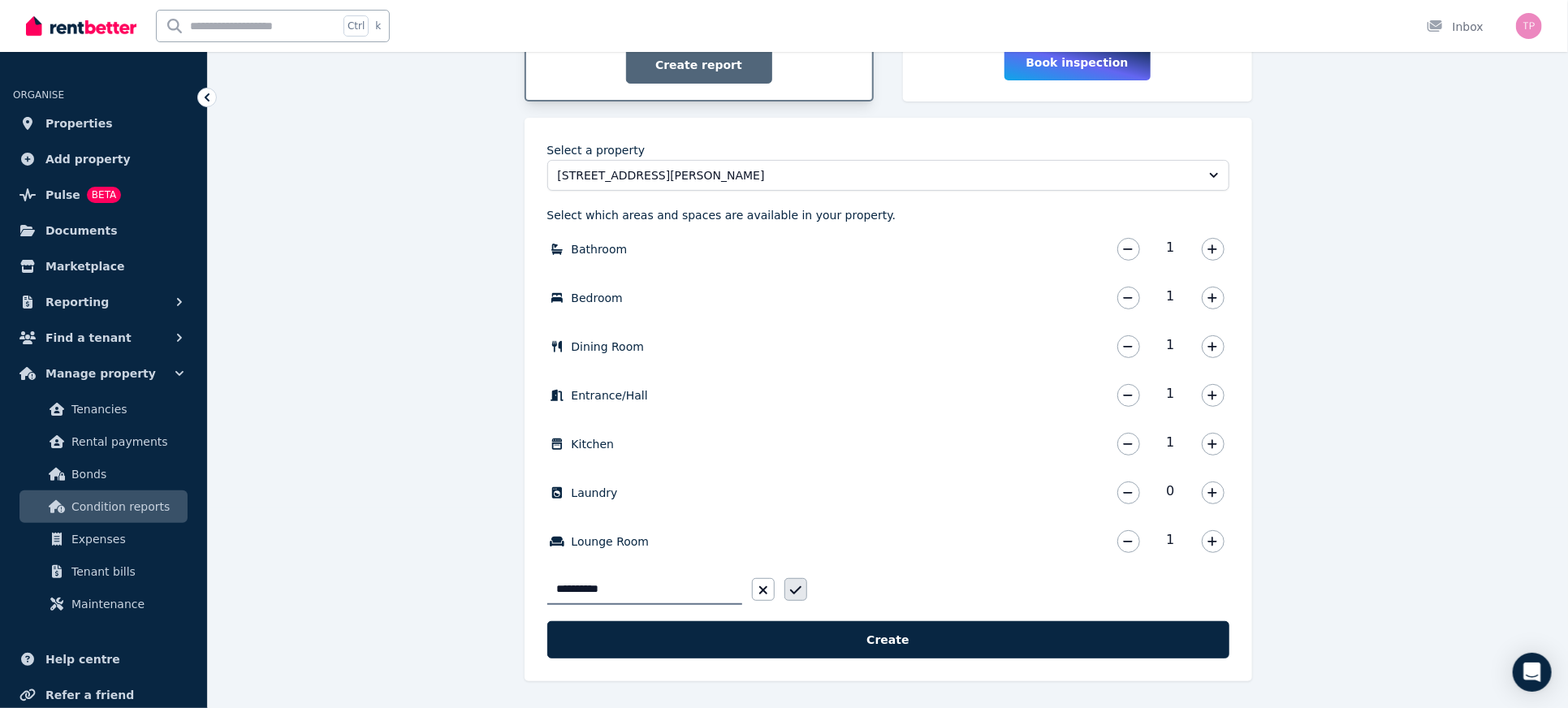
type input "**********"
click at [796, 592] on icon "button" at bounding box center [796, 590] width 12 height 13
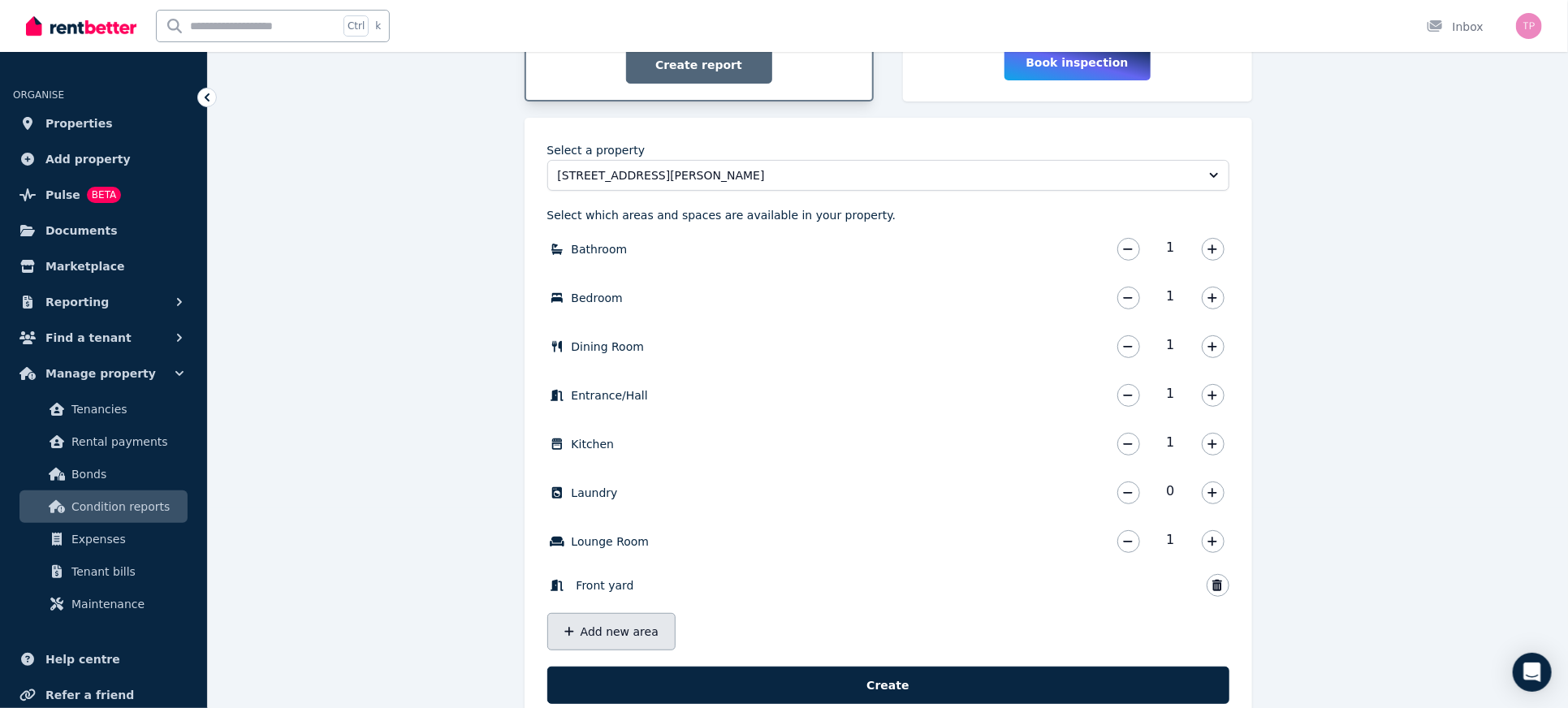
click at [603, 639] on button "Add new area" at bounding box center [611, 632] width 128 height 38
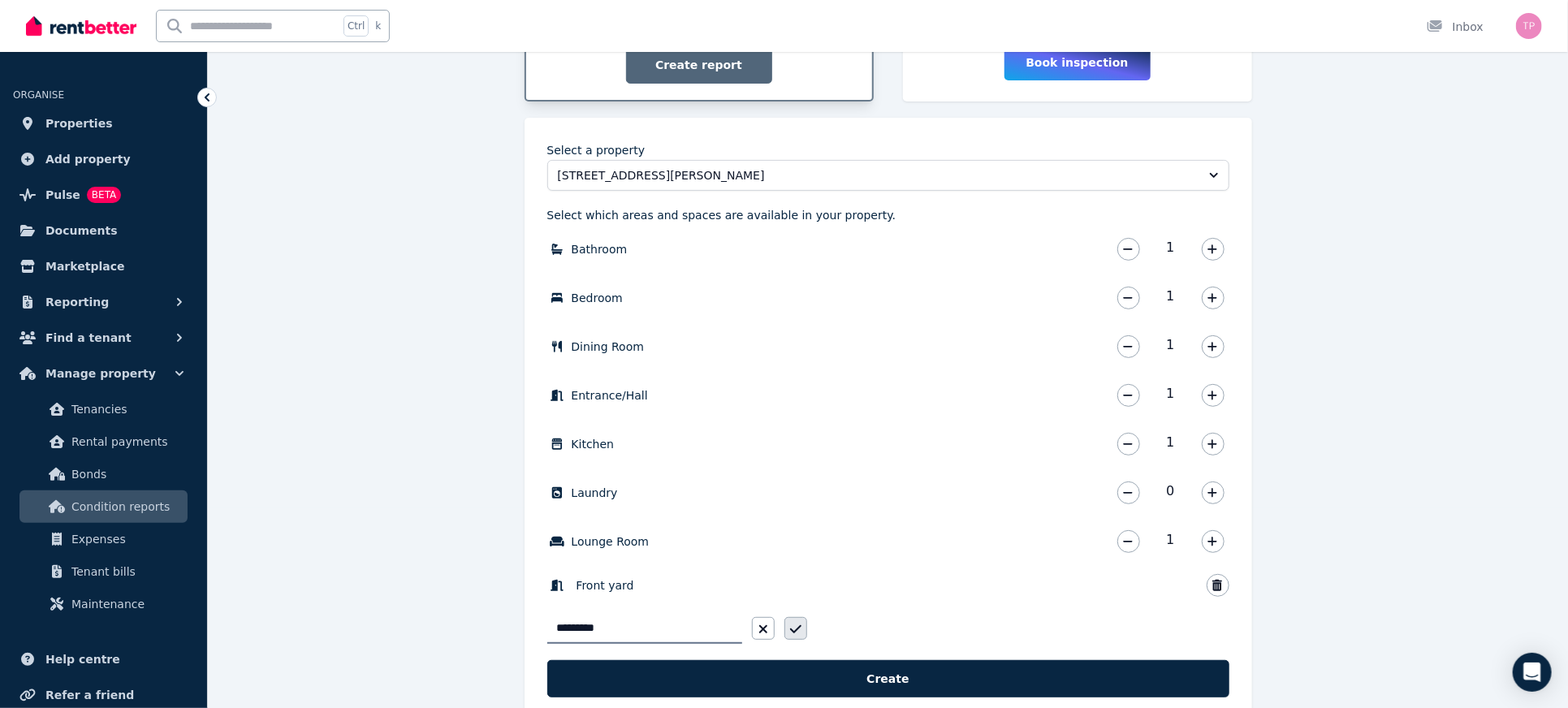
type input "*********"
click at [794, 634] on icon "button" at bounding box center [796, 629] width 12 height 13
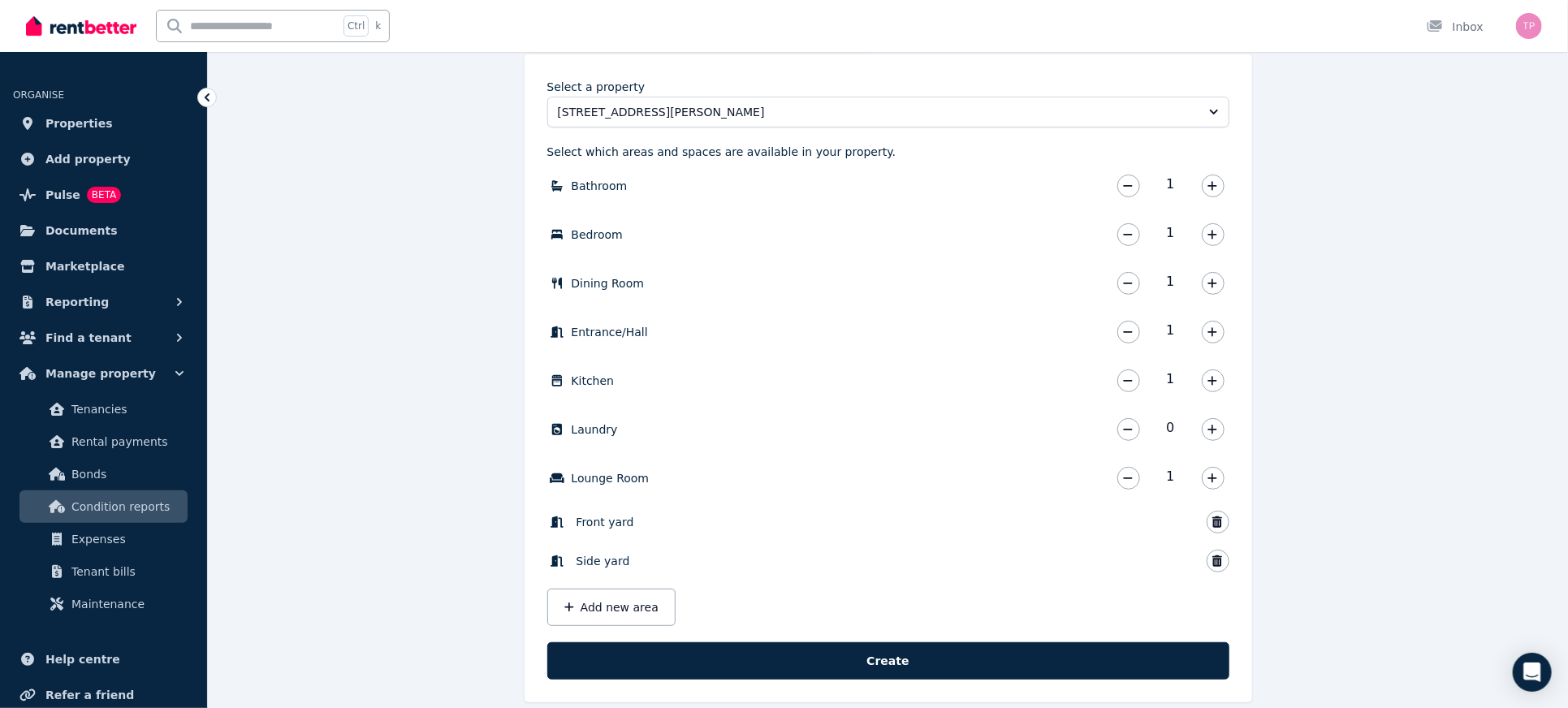
scroll to position [285, 0]
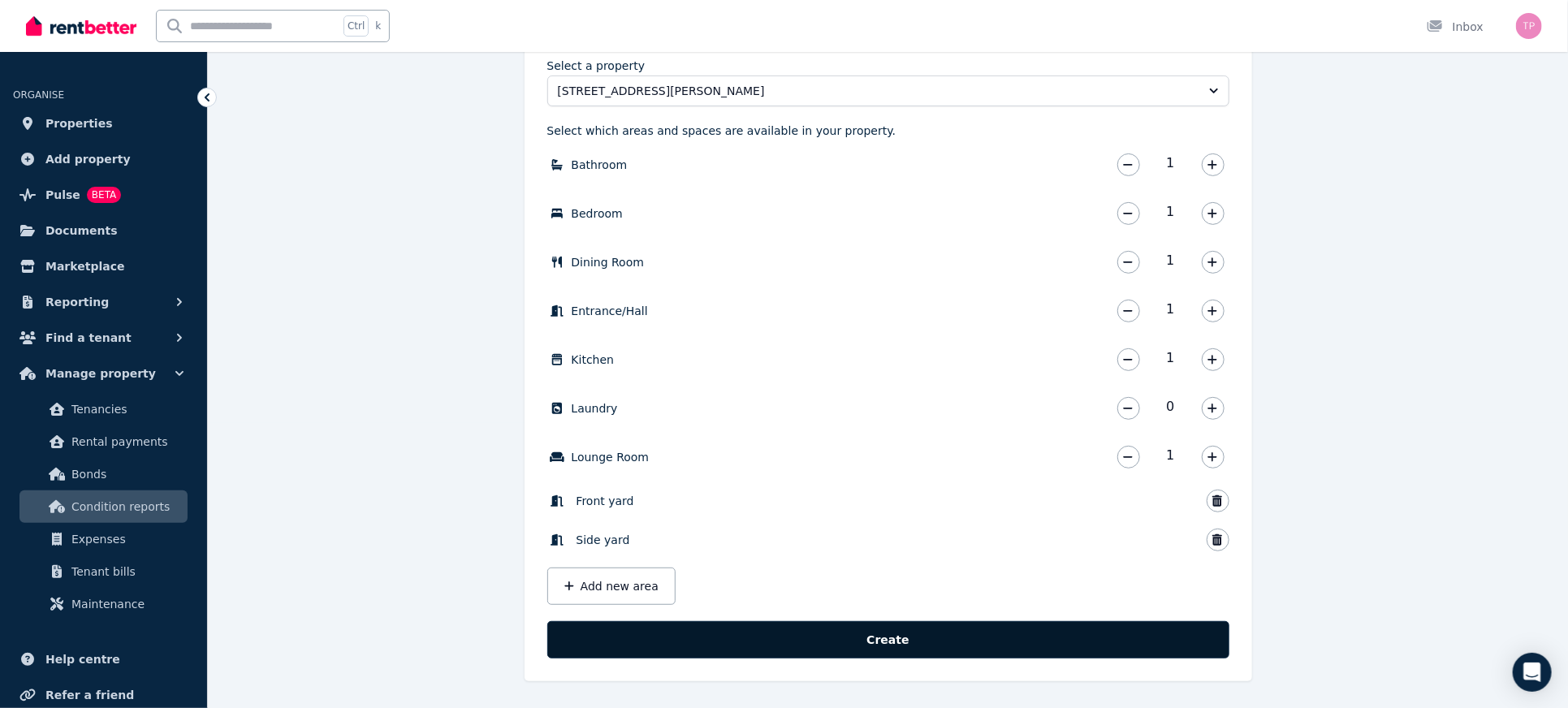
click at [906, 639] on button "Create" at bounding box center [888, 640] width 682 height 38
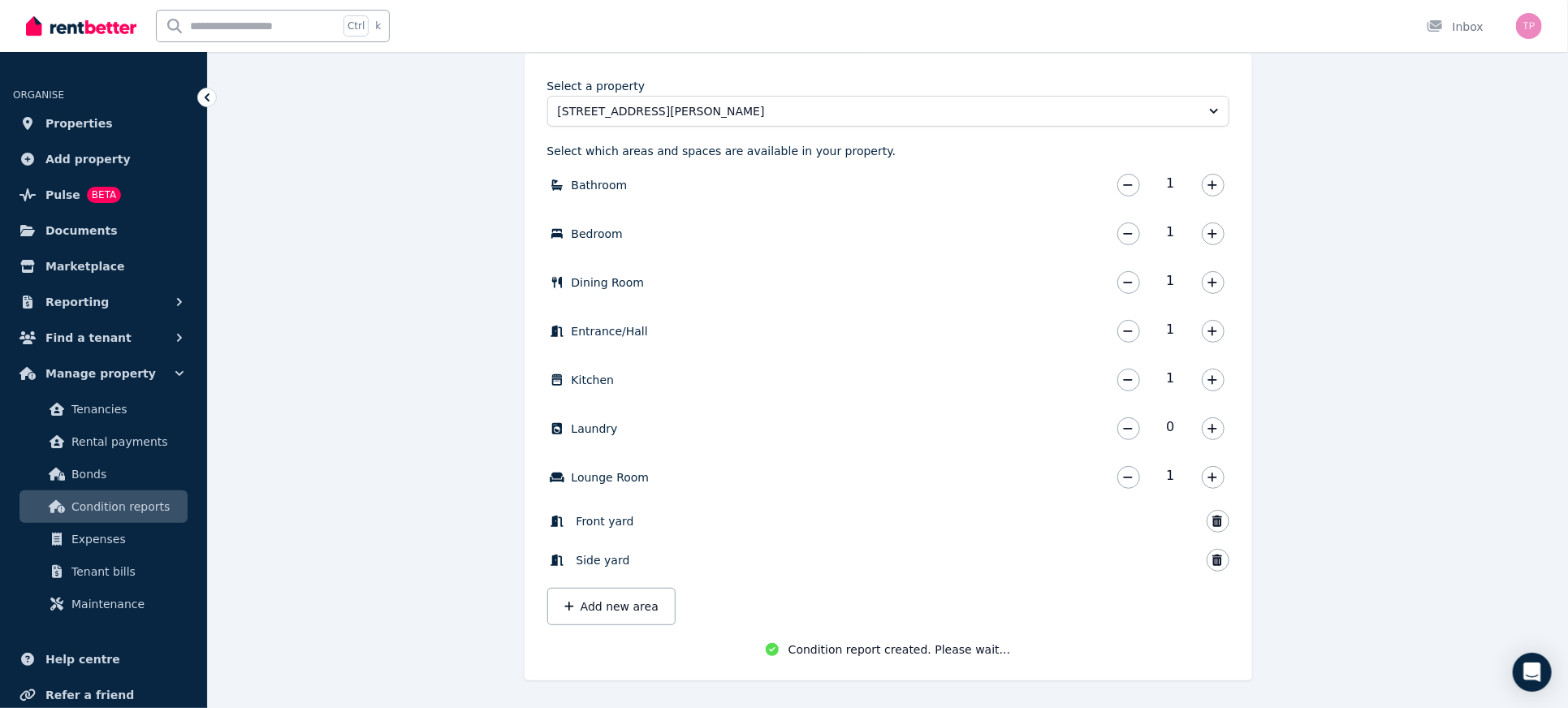
scroll to position [268, 0]
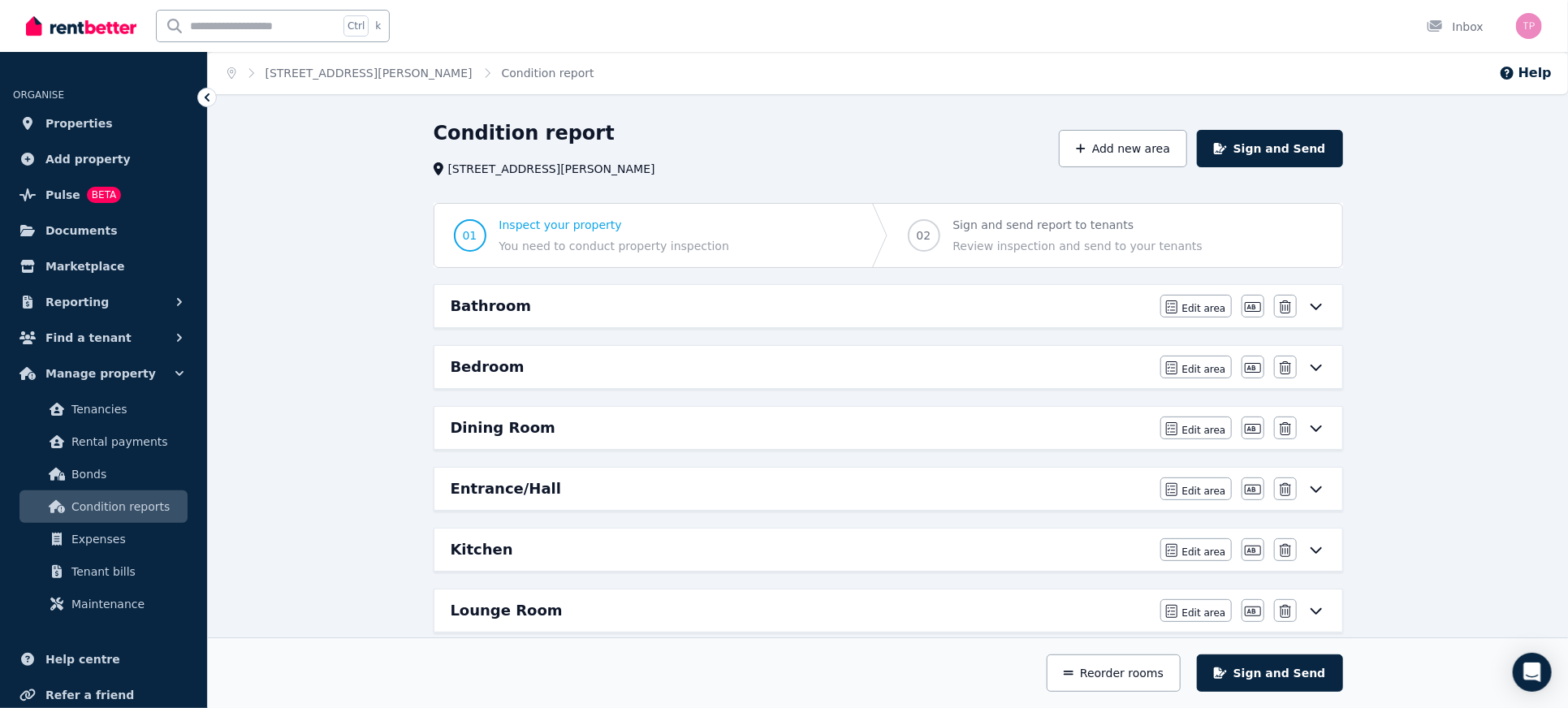
click at [1320, 302] on icon at bounding box center [1316, 306] width 20 height 13
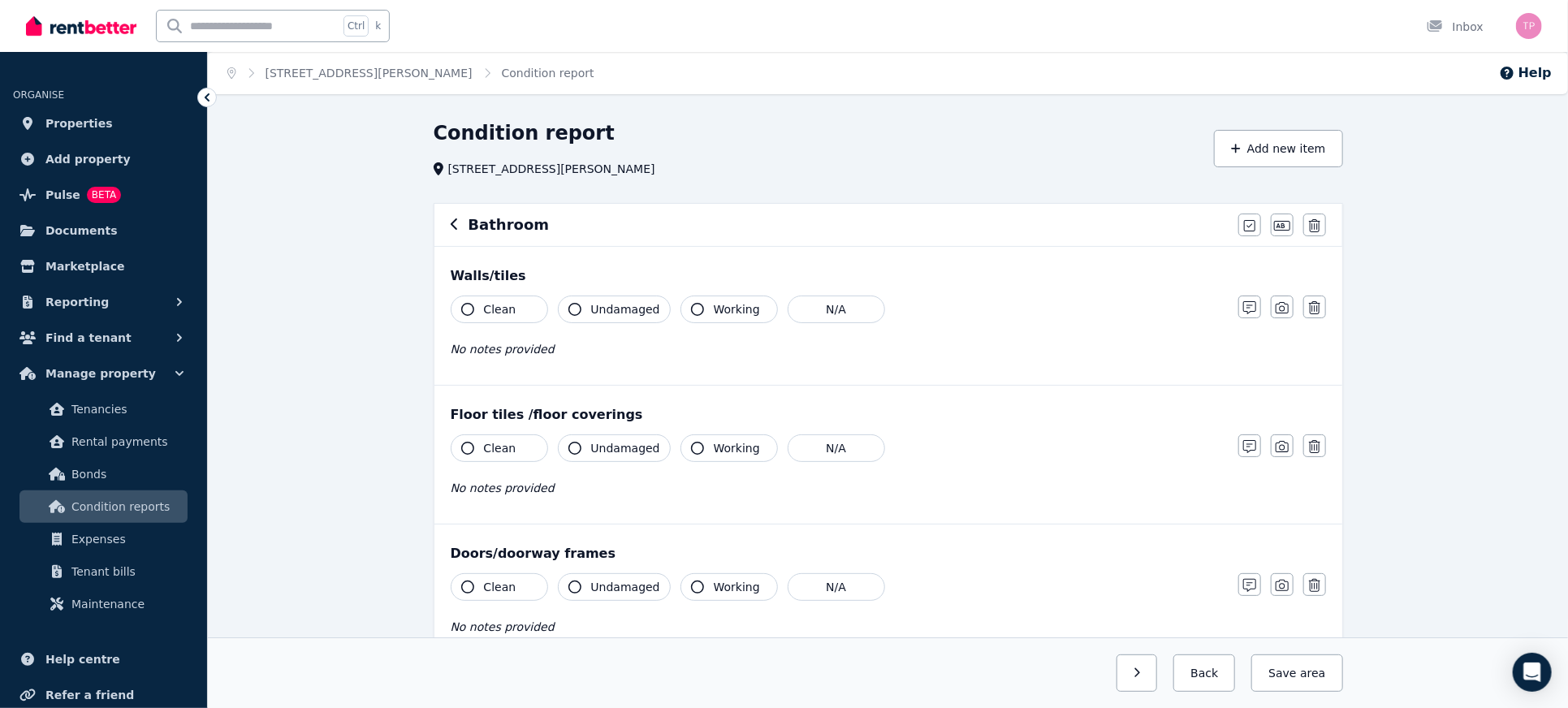
click at [468, 354] on span "No notes provided" at bounding box center [503, 349] width 104 height 13
click at [490, 309] on span "Clean" at bounding box center [500, 309] width 33 height 16
click at [529, 354] on span "No notes provided" at bounding box center [503, 349] width 104 height 13
click at [691, 304] on icon "button" at bounding box center [697, 309] width 13 height 13
click at [645, 358] on div "Clean Undamaged Working N/A No notes provided" at bounding box center [836, 335] width 771 height 80
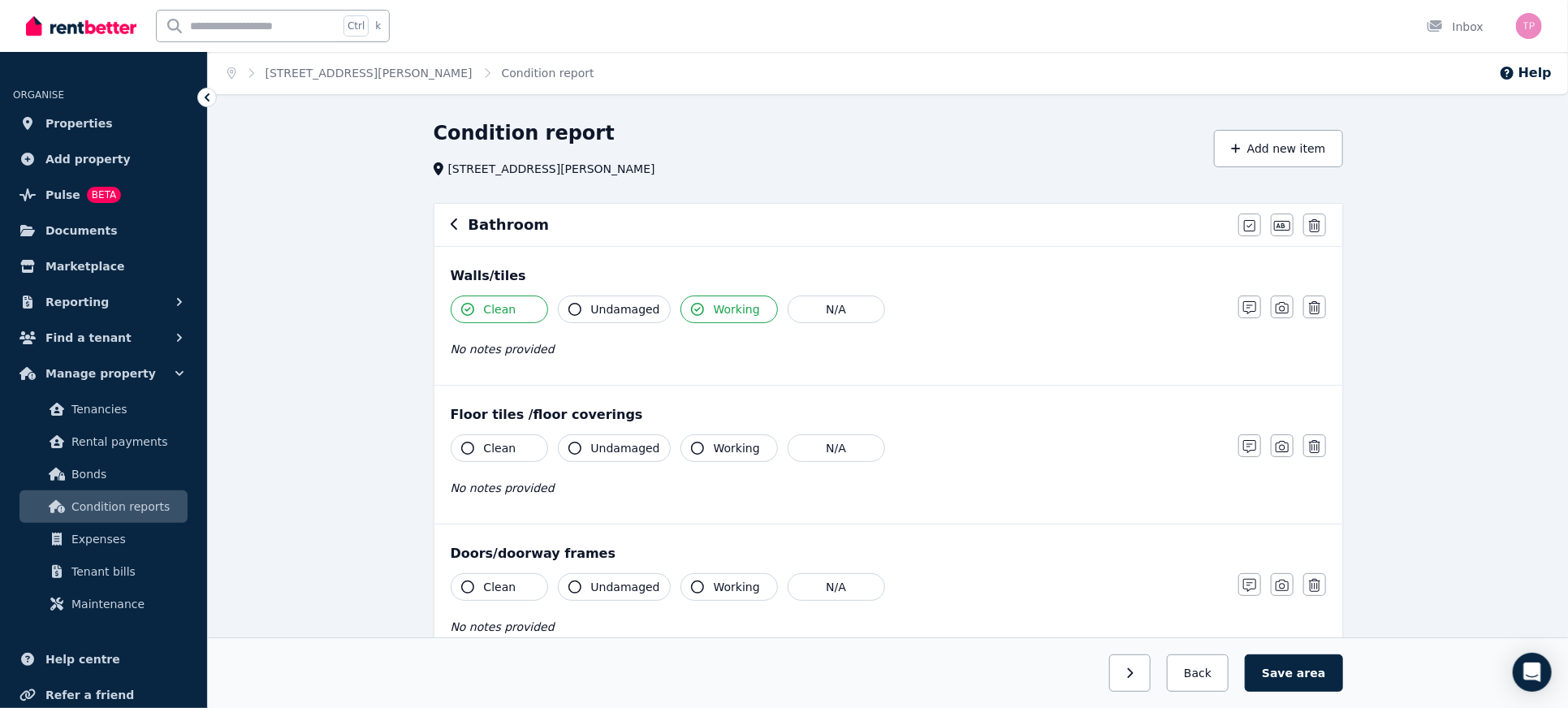
click at [620, 377] on div "Walls/tiles Clean Undamaged Working N/A No notes provided Notes Photo Delete" at bounding box center [889, 316] width 908 height 138
click at [503, 336] on div "Clean Undamaged Working N/A No notes provided" at bounding box center [836, 335] width 771 height 80
click at [506, 346] on span "No notes provided" at bounding box center [503, 349] width 104 height 13
click at [481, 349] on span "No notes provided" at bounding box center [503, 349] width 104 height 13
click at [351, 77] on link "[STREET_ADDRESS][PERSON_NAME]" at bounding box center [369, 72] width 207 height 13
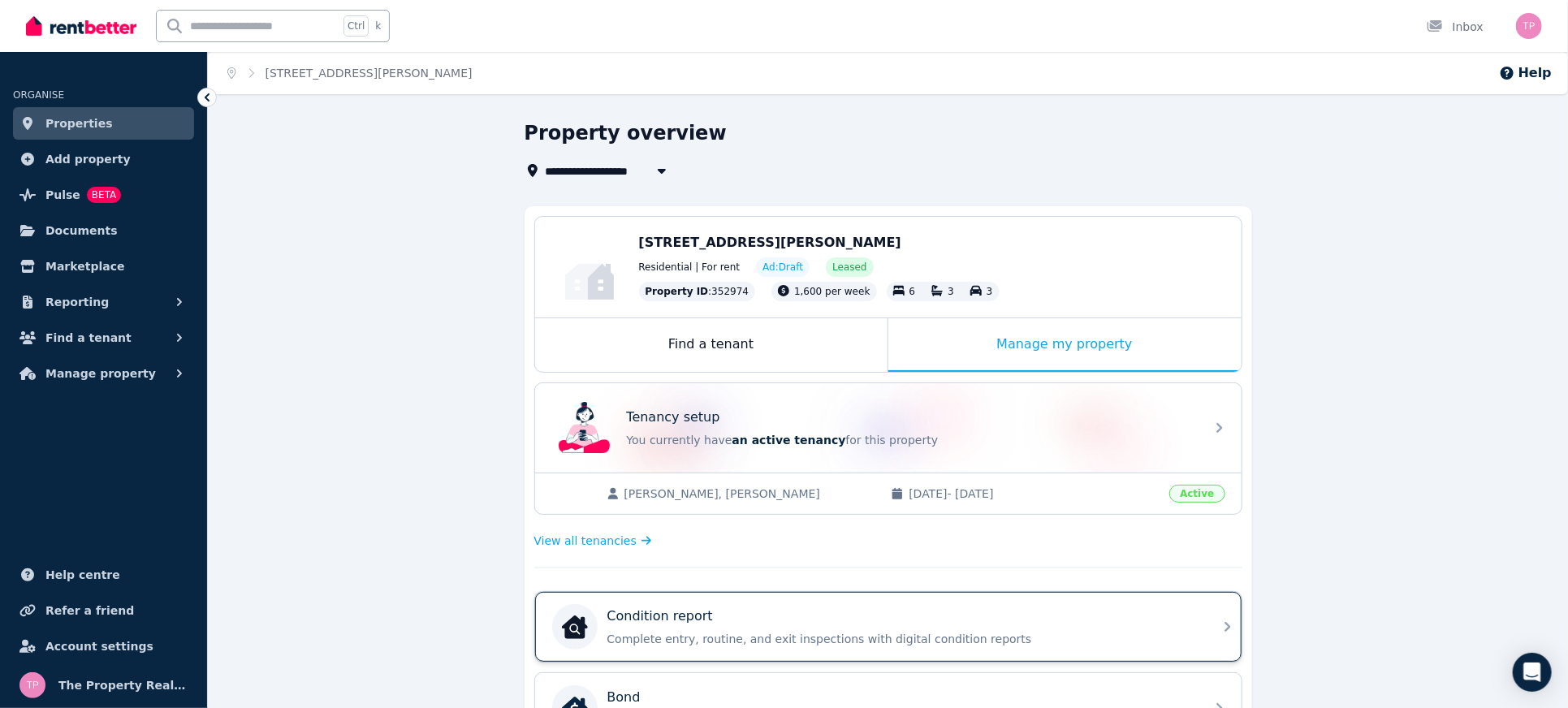
click at [839, 631] on p "Complete entry, routine, and exit inspections with digital condition reports" at bounding box center [902, 639] width 588 height 16
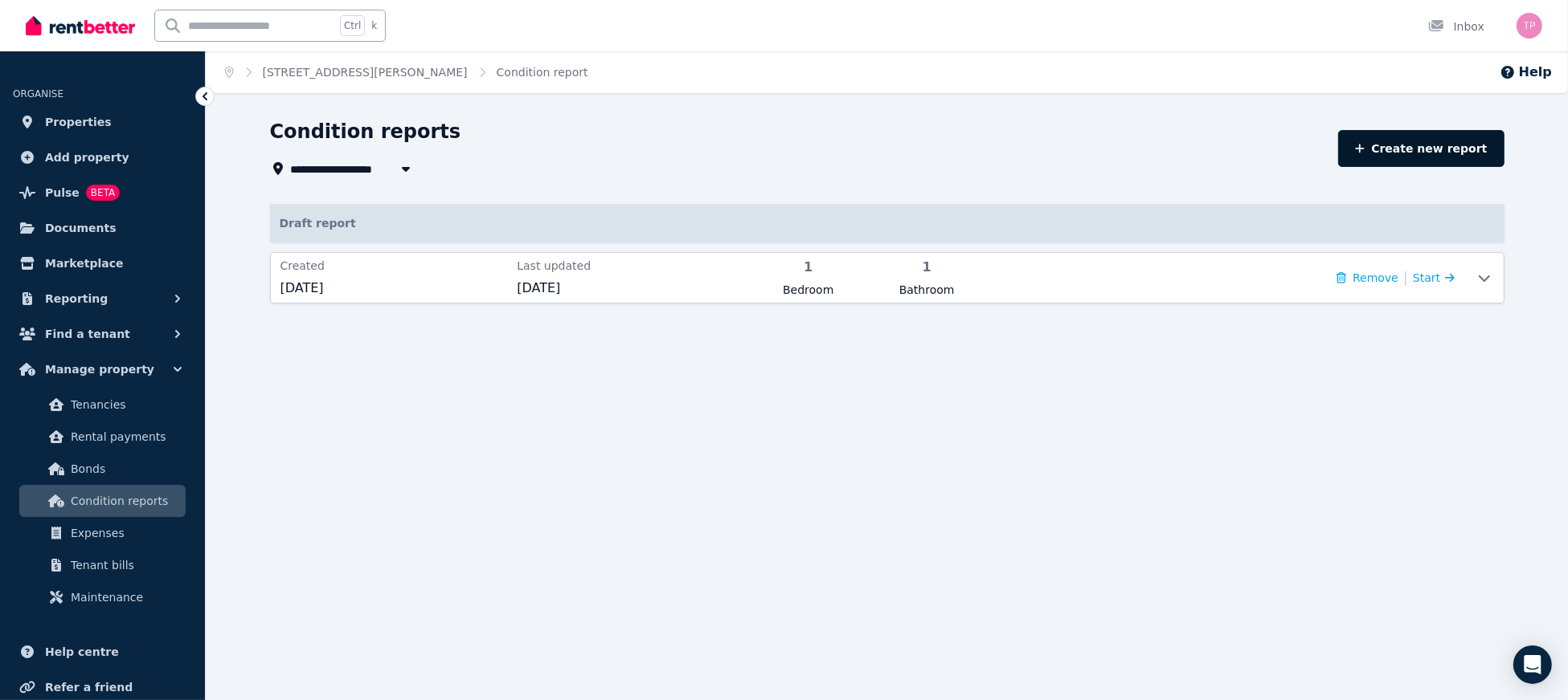
click at [1370, 160] on link "Create new report" at bounding box center [1420, 148] width 165 height 37
click at [1492, 278] on icon at bounding box center [1484, 277] width 20 height 13
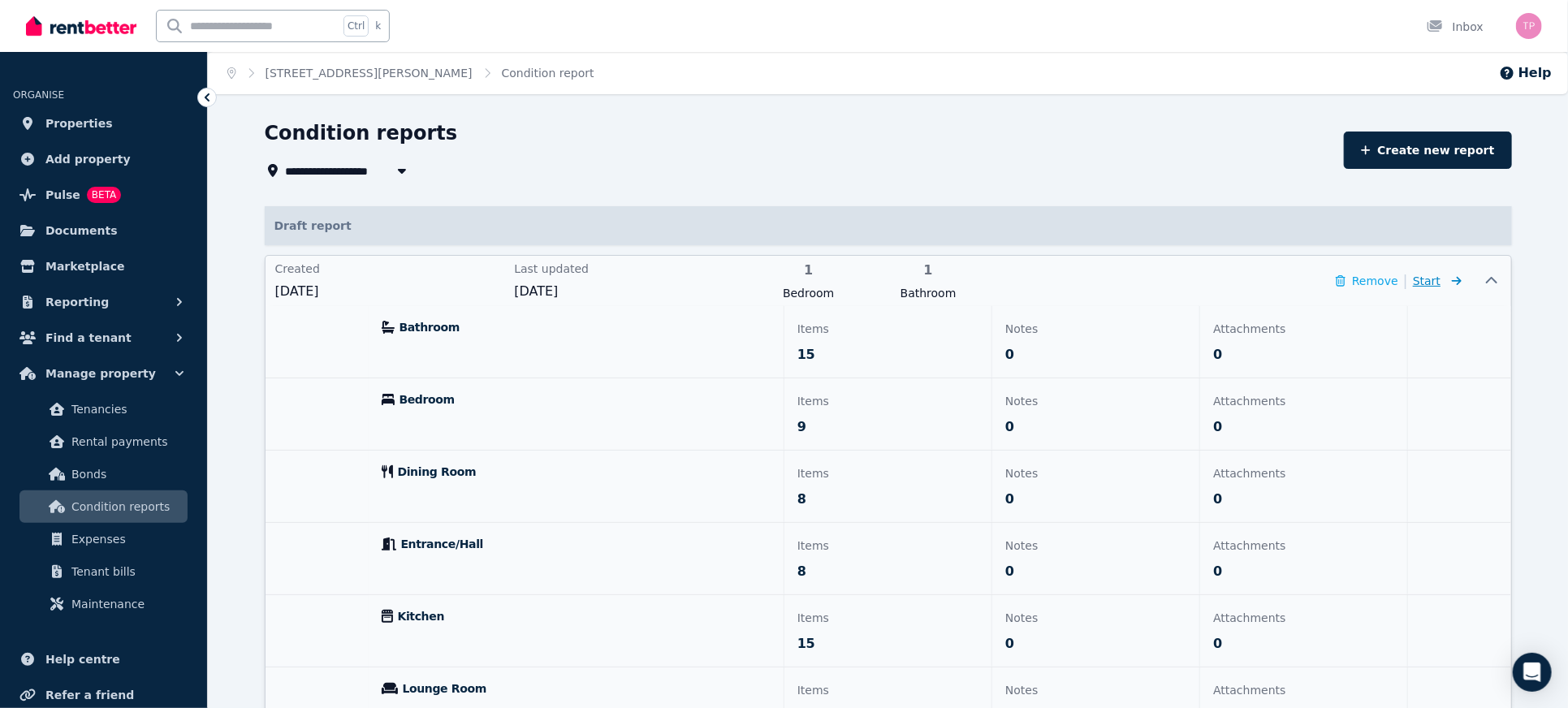
click at [1460, 273] on span "Start" at bounding box center [1437, 281] width 48 height 20
